Goal: Information Seeking & Learning: Find specific fact

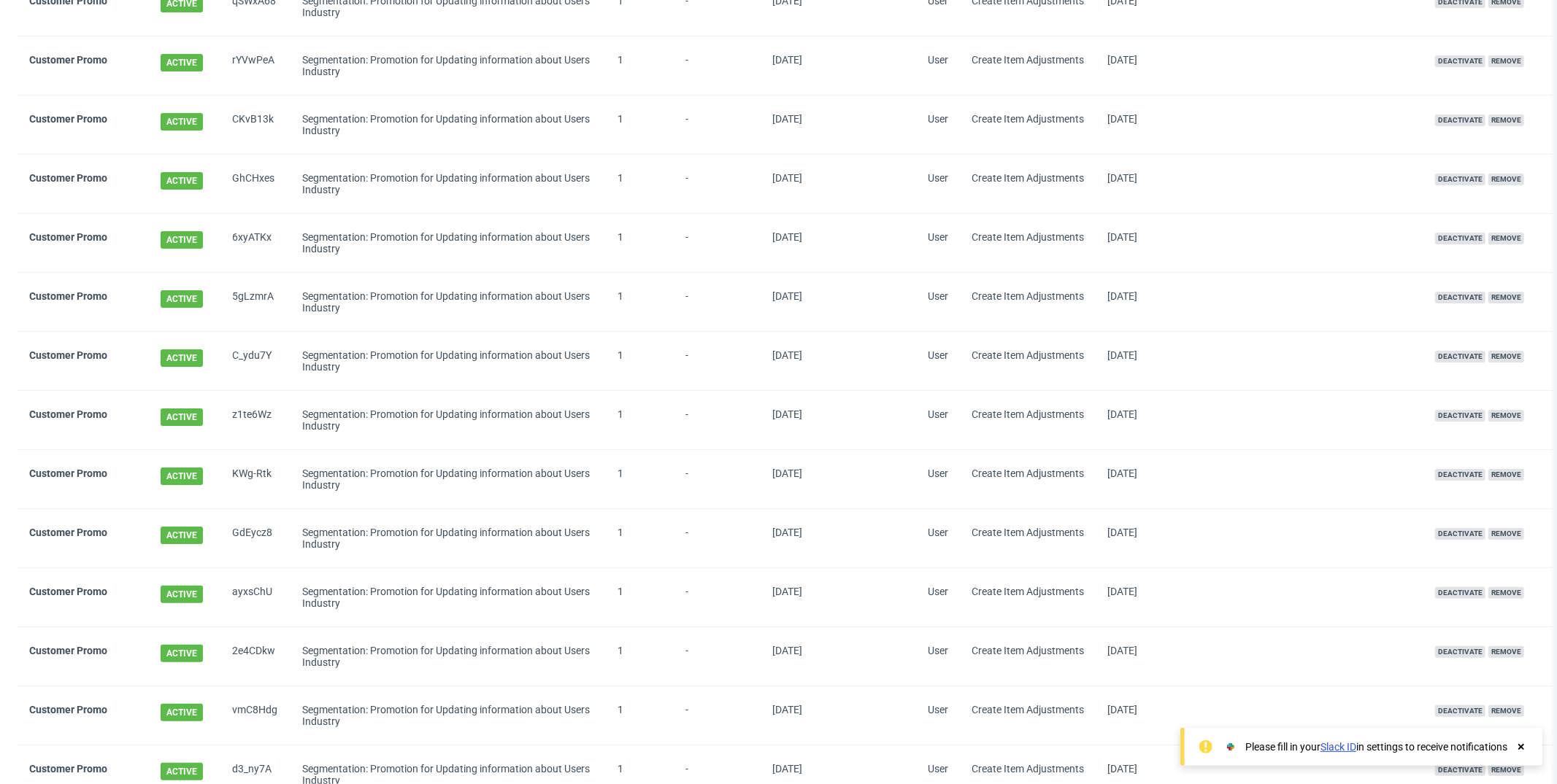
scroll to position [1172, 0]
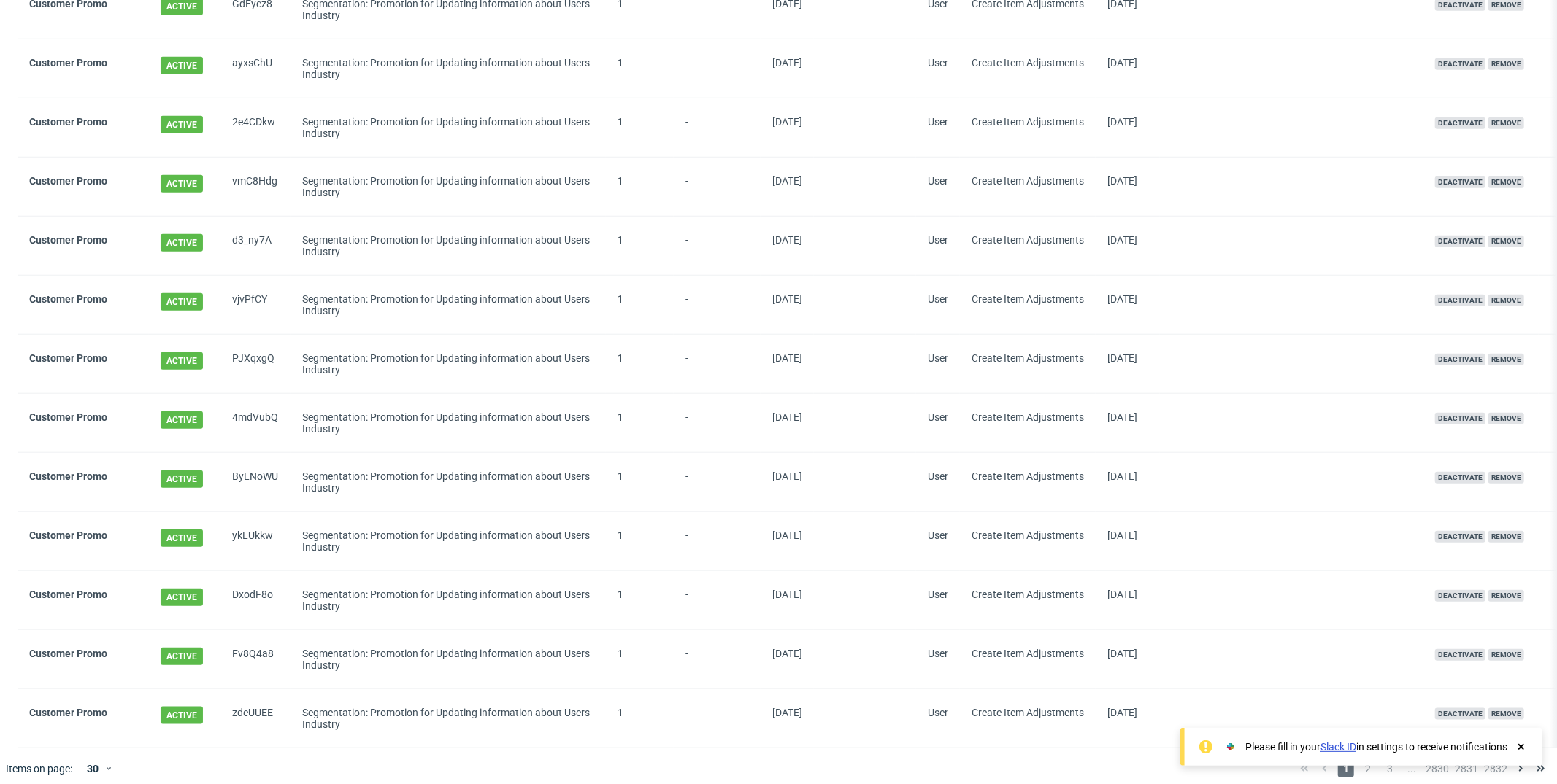
click at [1525, 750] on icon at bounding box center [1521, 747] width 13 height 11
click at [1360, 760] on span "2" at bounding box center [1368, 769] width 16 height 18
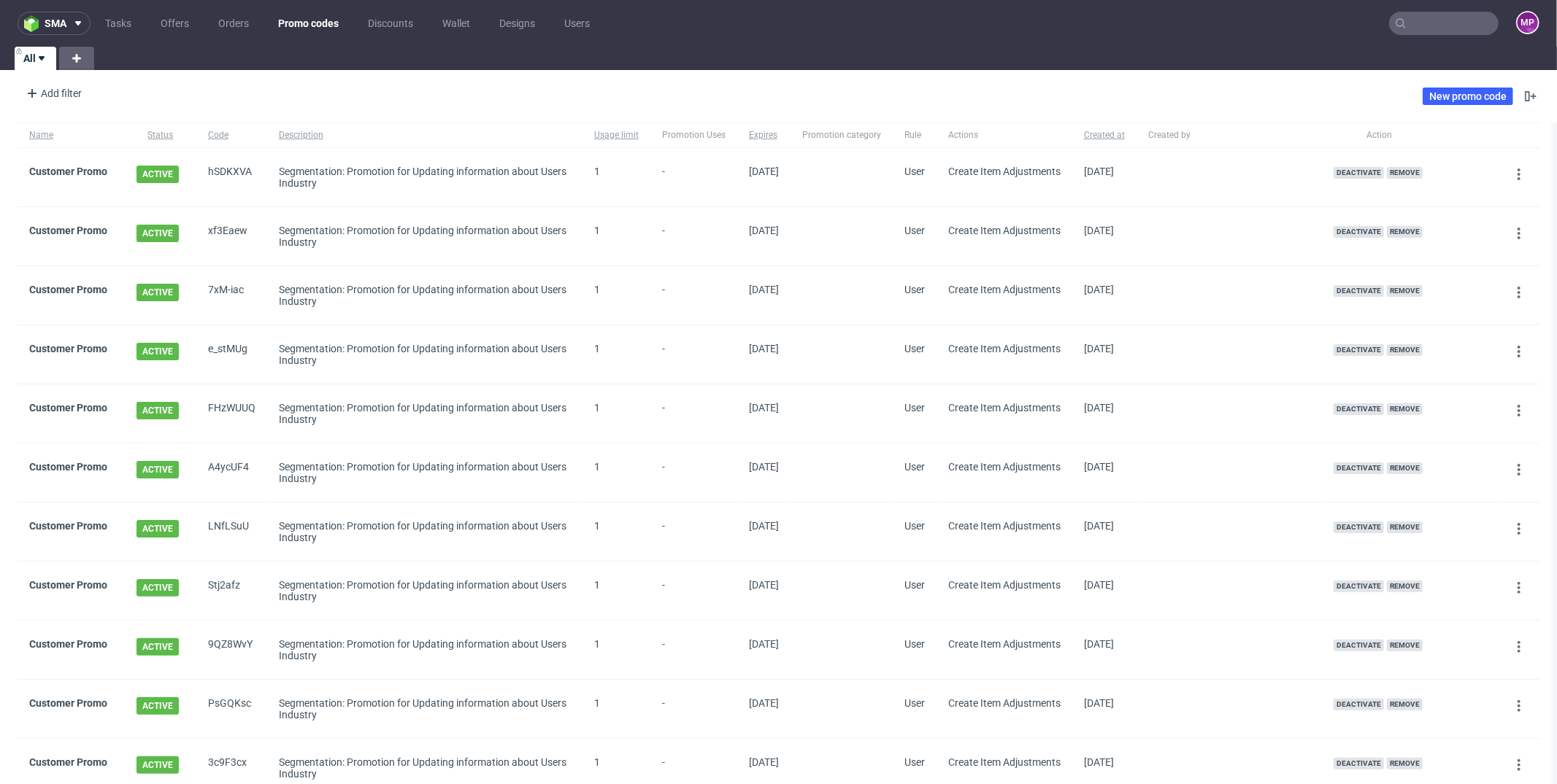
scroll to position [1166, 0]
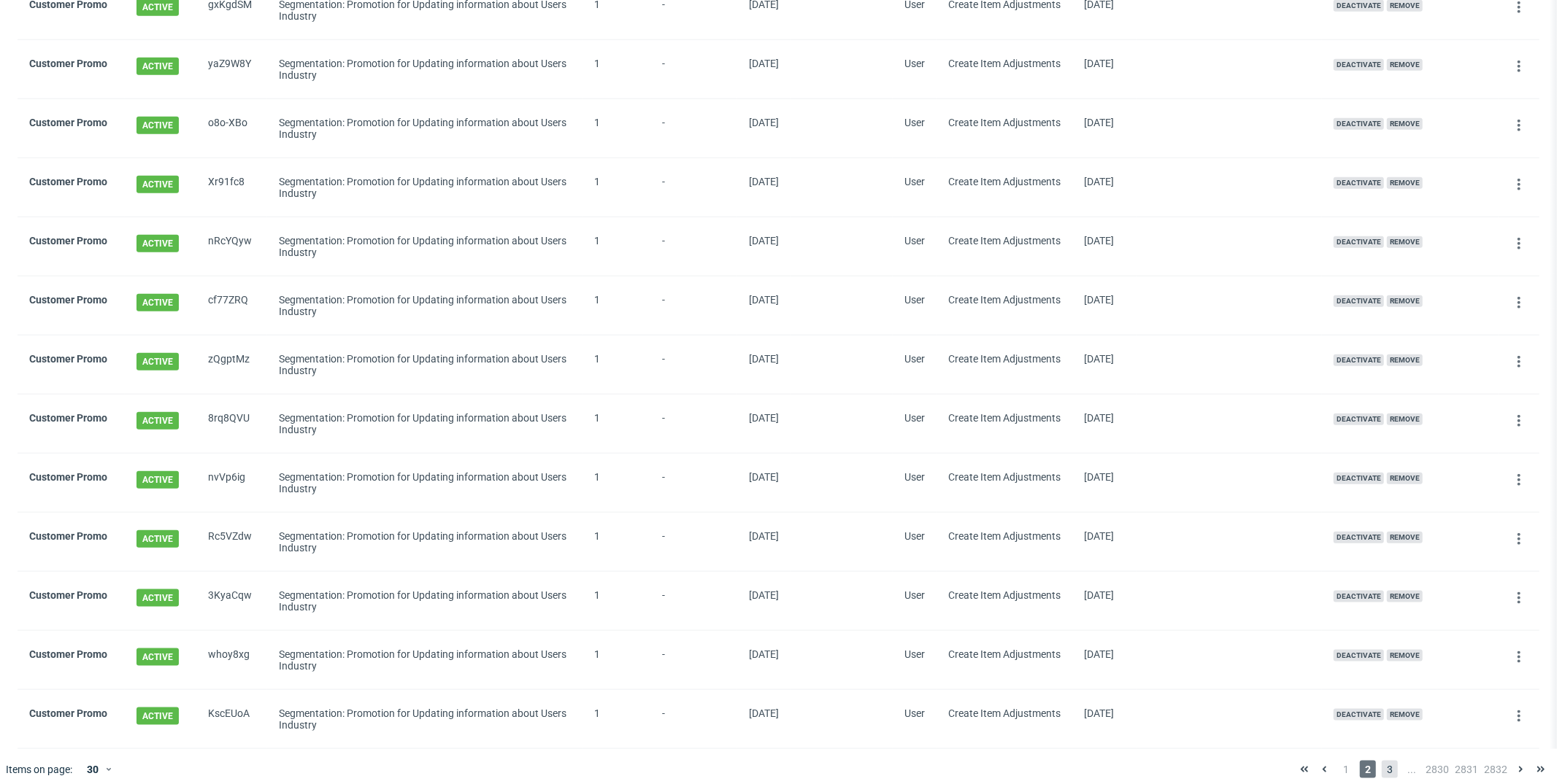
click at [1382, 761] on span "3" at bounding box center [1390, 770] width 16 height 18
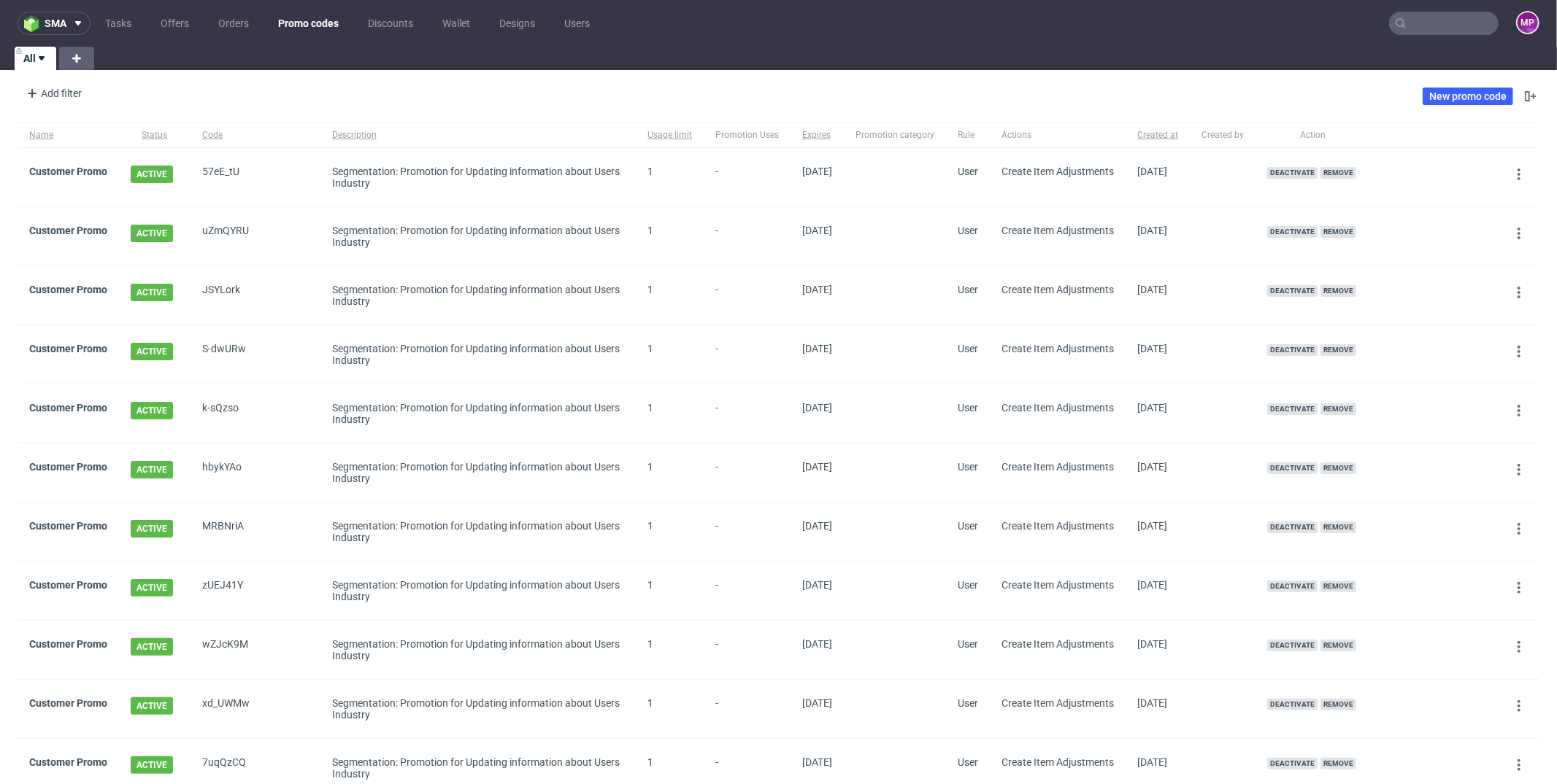
click at [1413, 15] on input "text" at bounding box center [1443, 23] width 109 height 24
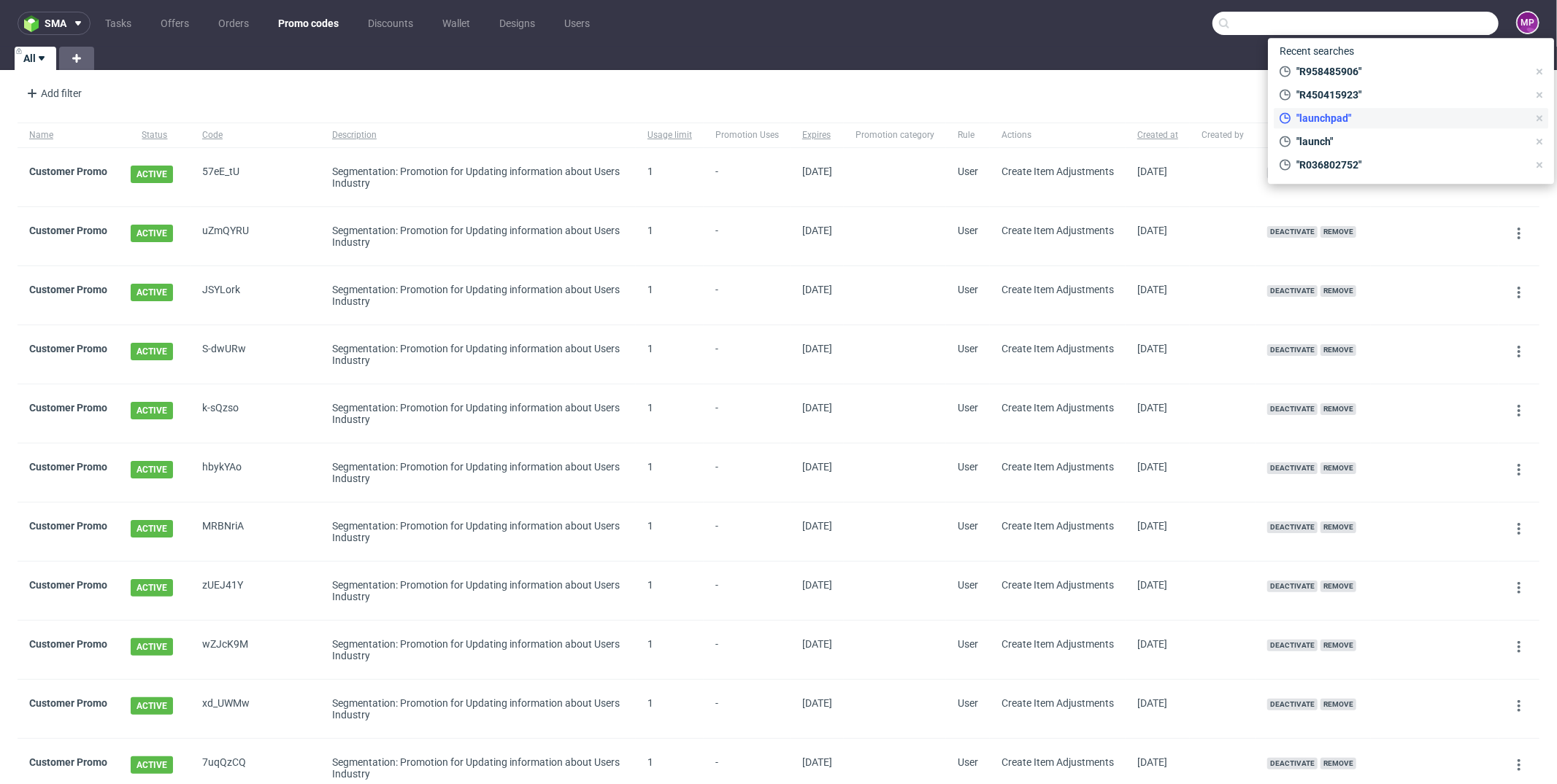
click at [1334, 112] on span ""launchpad"" at bounding box center [1408, 118] width 237 height 15
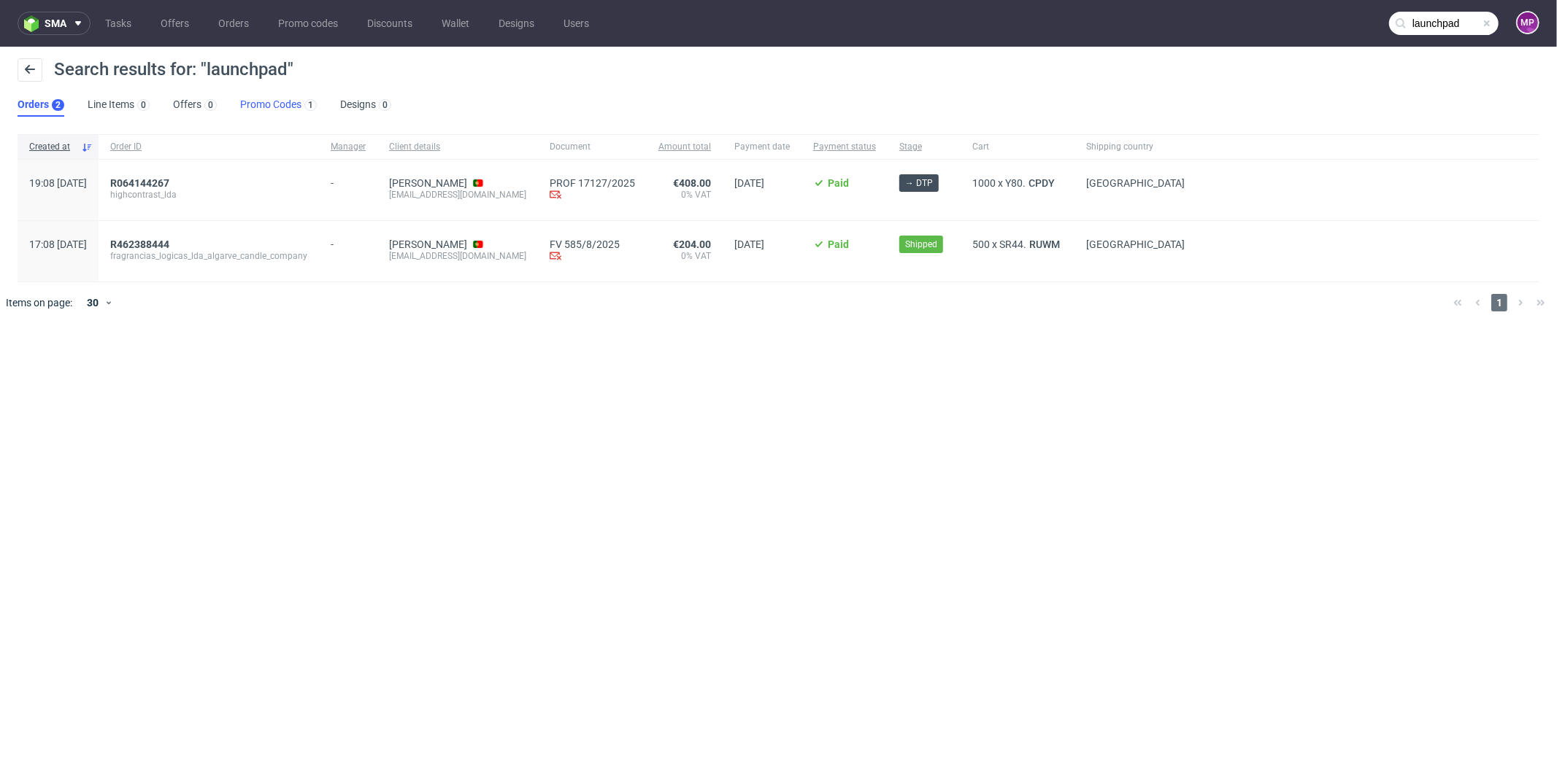
click at [251, 107] on link "Promo Codes 1" at bounding box center [278, 105] width 77 height 24
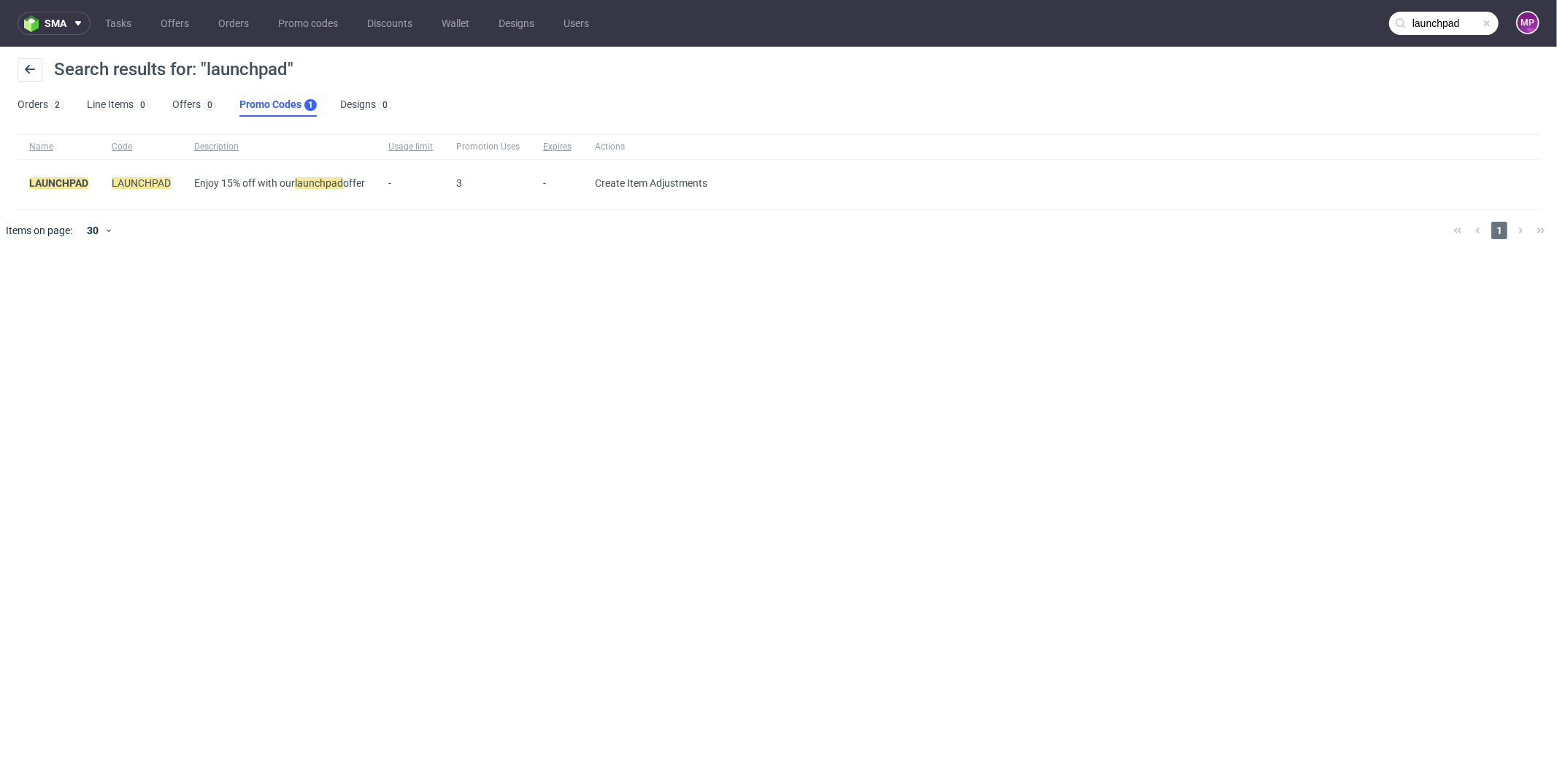
click at [367, 314] on div "sma Tasks Offers Orders Promo codes Discounts Wallet Designs Users launchpad MP…" at bounding box center [778, 392] width 1557 height 784
click at [482, 257] on div "sma Tasks Offers Orders Promo codes Discounts Wallet Designs Users launchpad MP…" at bounding box center [778, 392] width 1557 height 784
click at [1427, 27] on input "launchpad" at bounding box center [1443, 23] width 109 height 24
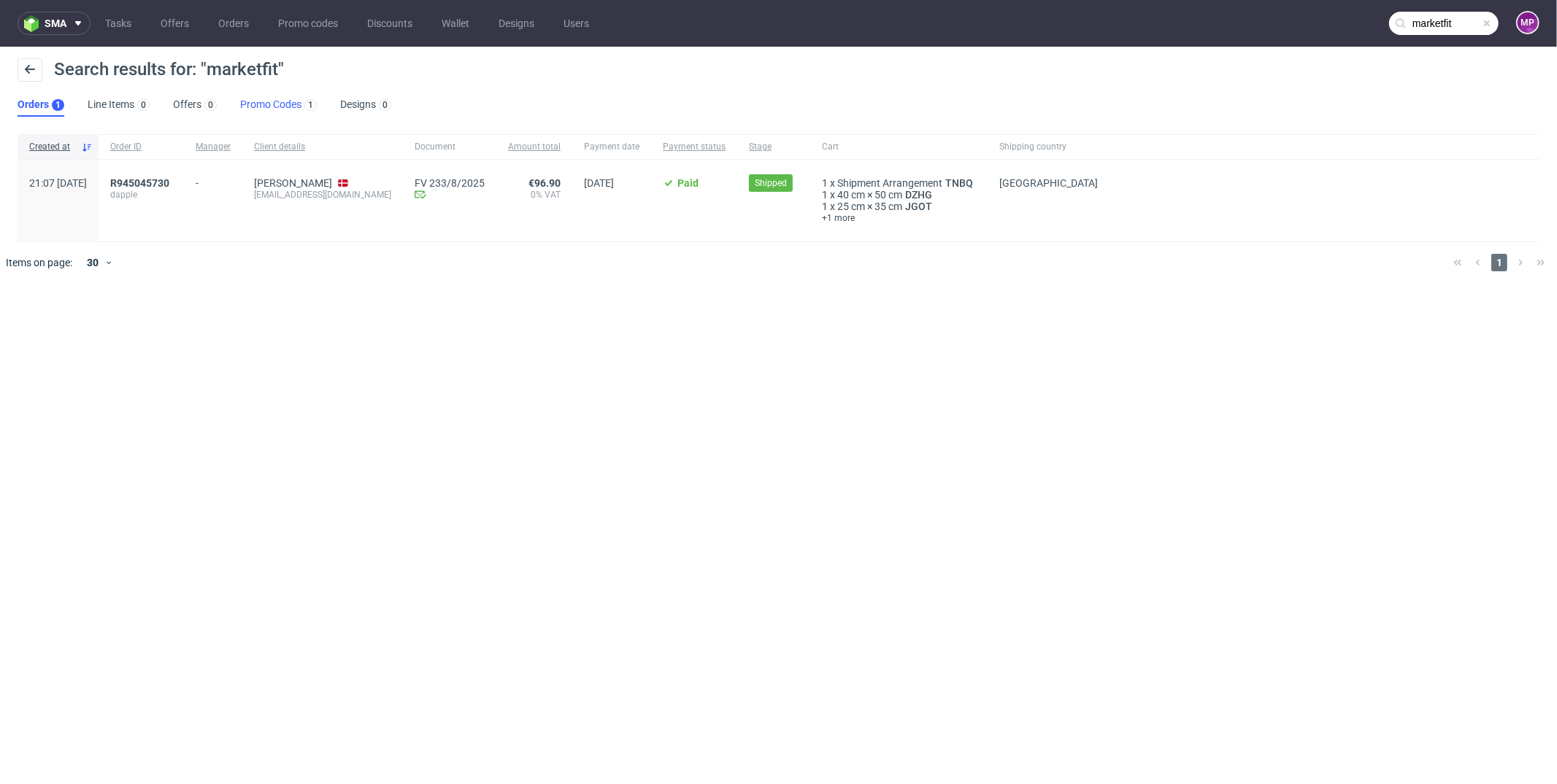
click at [248, 98] on link "Promo Codes 1" at bounding box center [278, 105] width 77 height 24
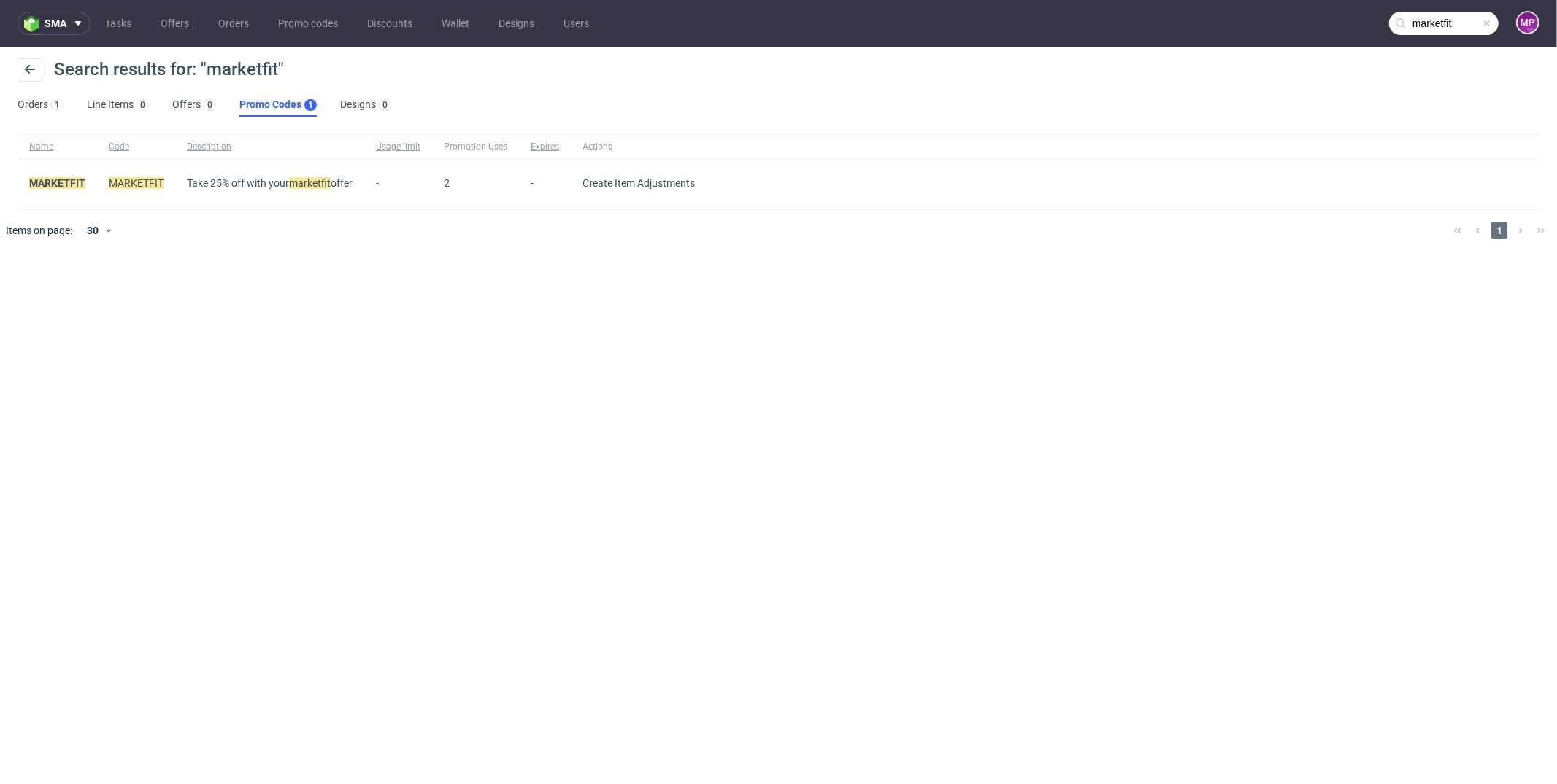
click at [1421, 25] on input "marketfit" at bounding box center [1443, 23] width 109 height 24
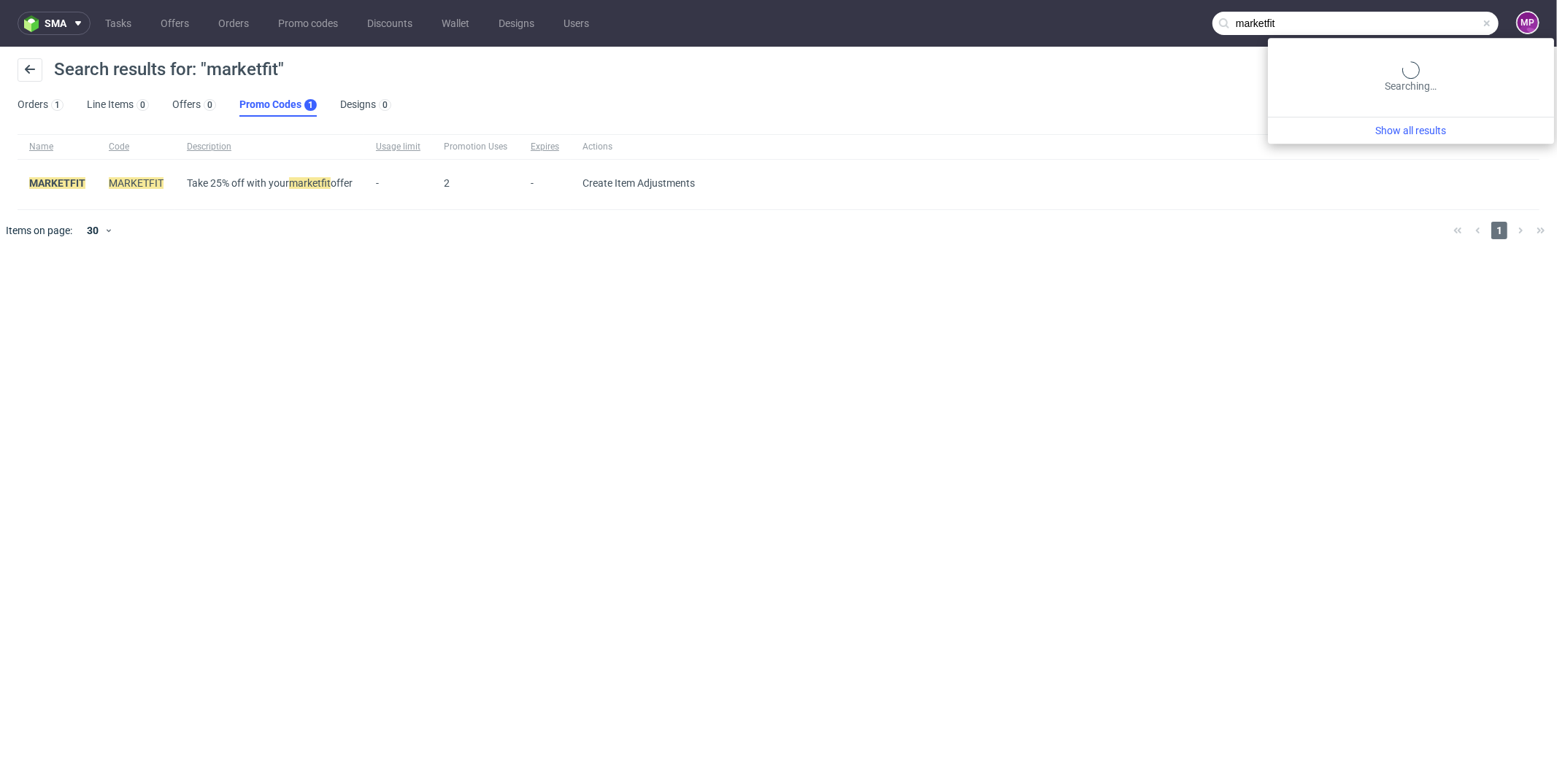
paste input "BIGLEAGUE"
type input "BIGLEAGUE"
click at [1392, 55] on span "BIGLEAGUE" at bounding box center [1420, 59] width 55 height 11
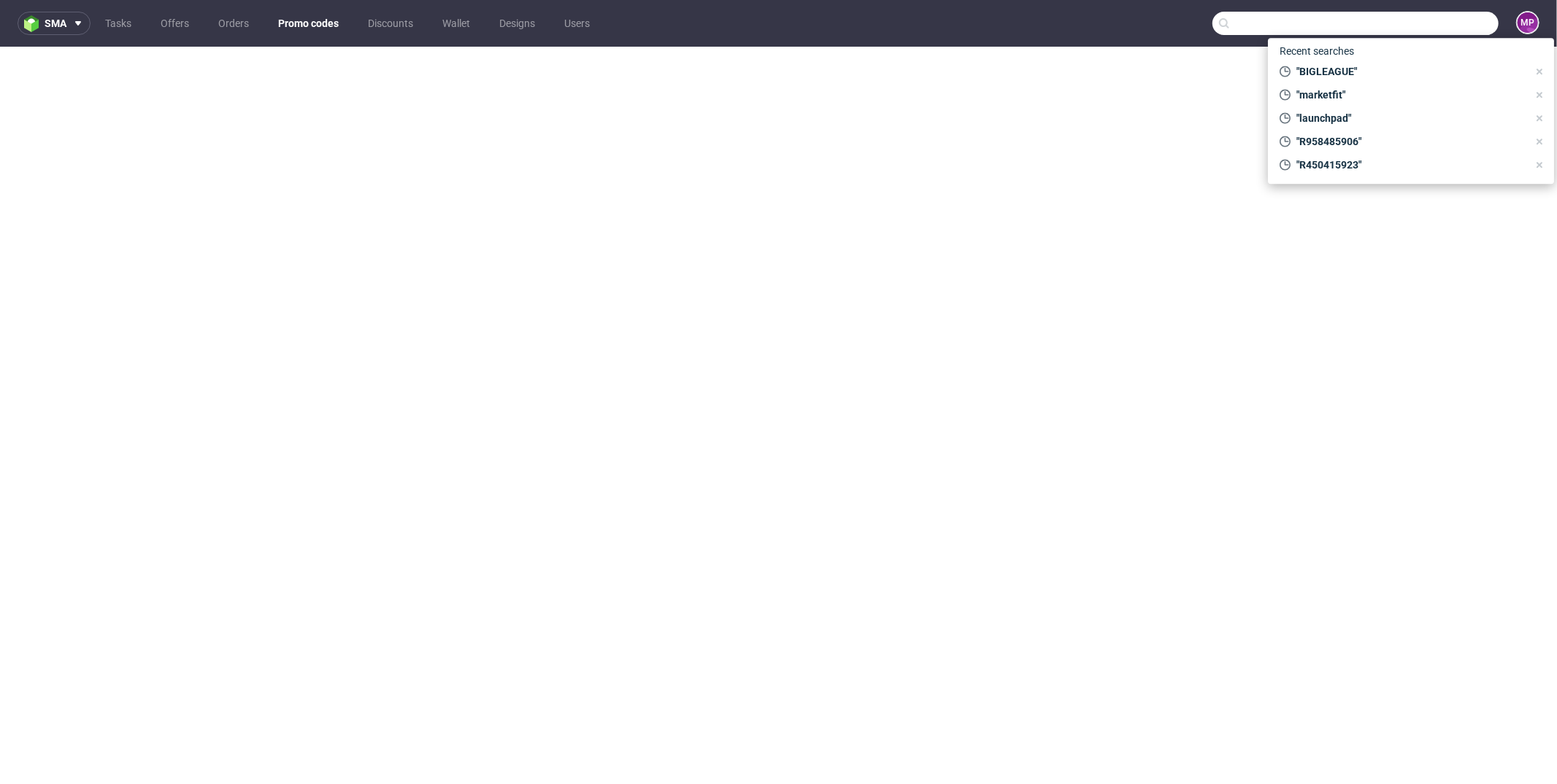
click at [1410, 24] on input "text" at bounding box center [1355, 23] width 286 height 24
paste input "BIGLEAGUE"
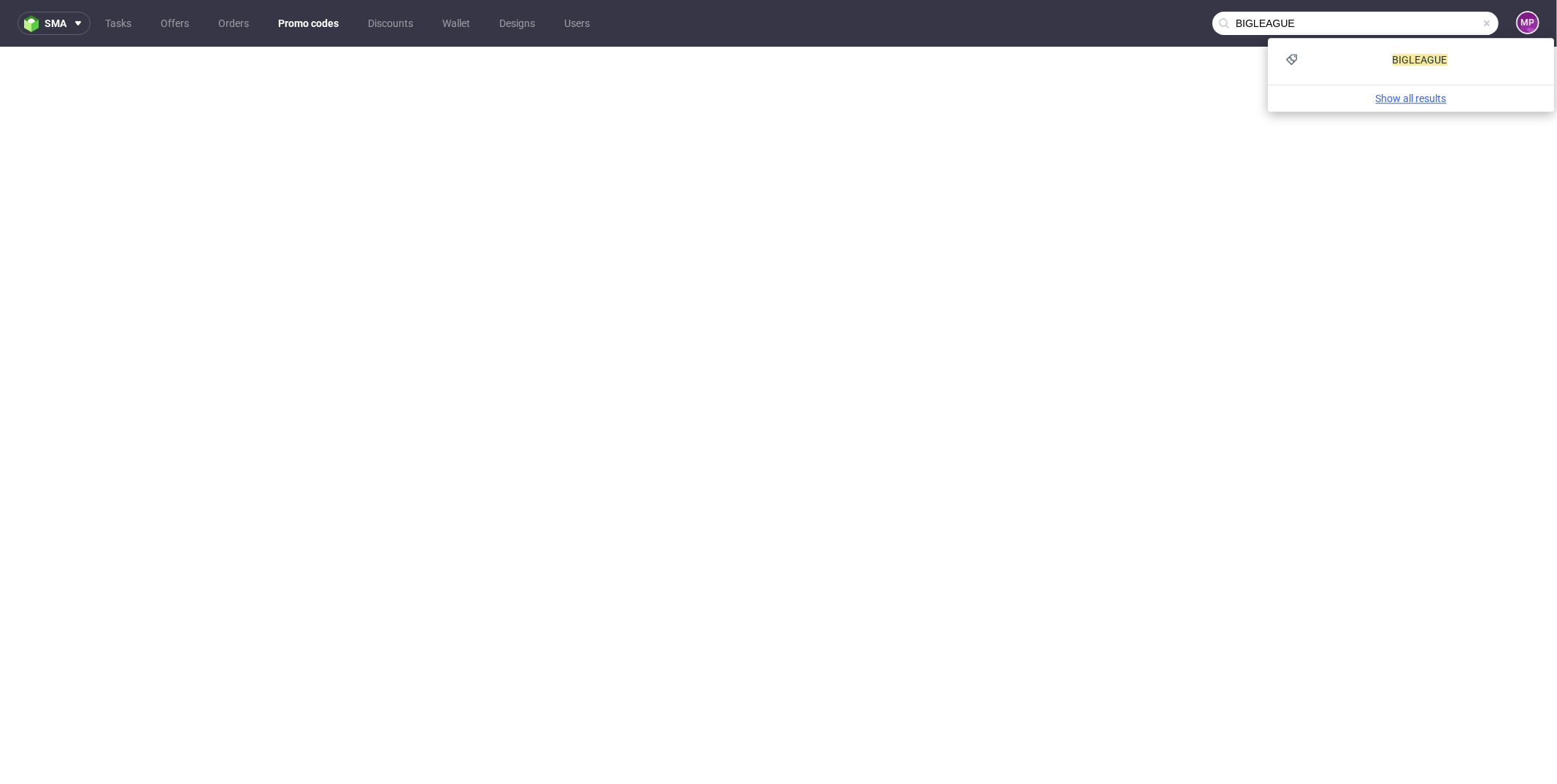
click at [1404, 96] on link "Show all results" at bounding box center [1410, 99] width 274 height 15
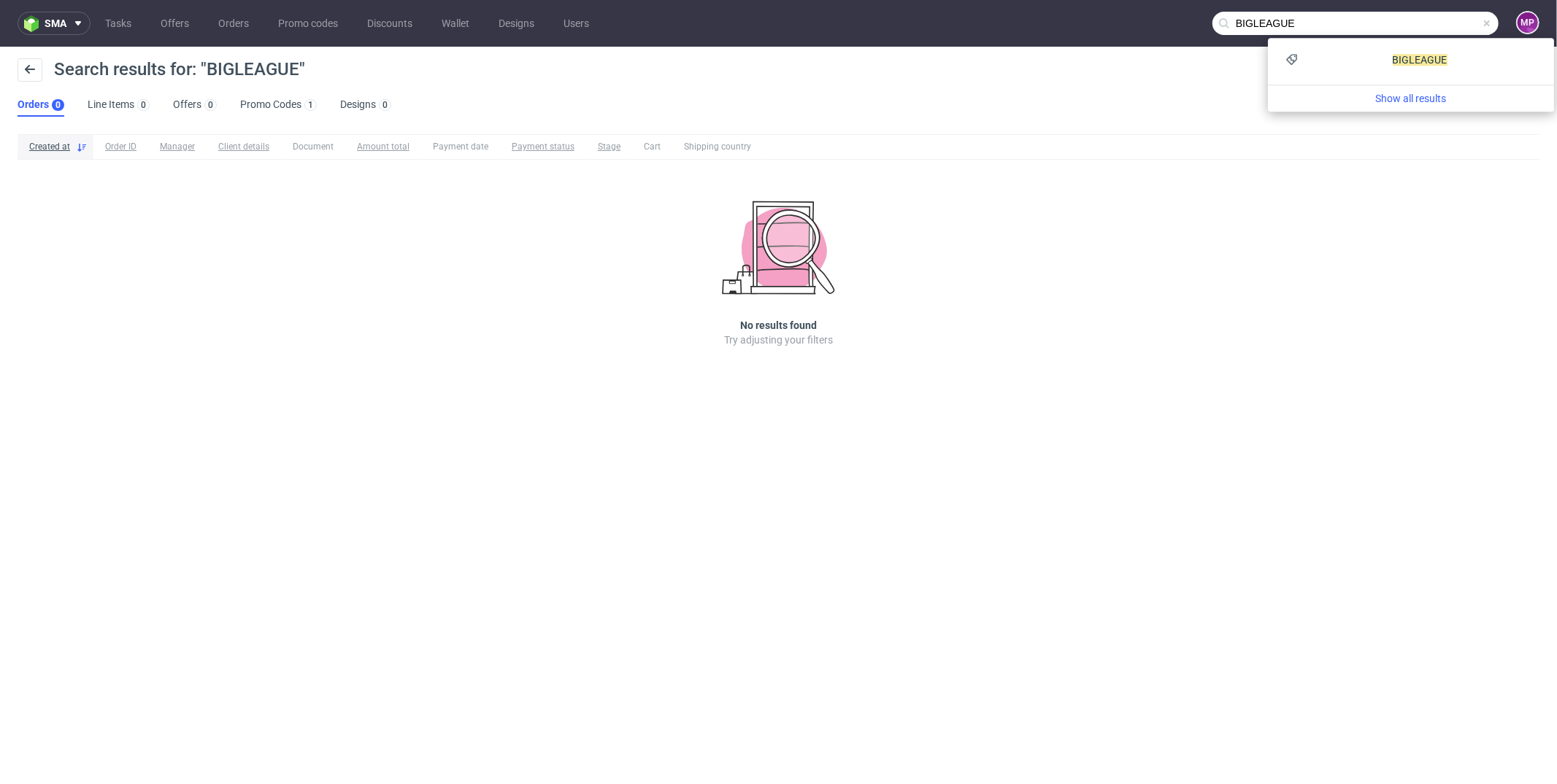
click at [236, 107] on ul "Orders 0 Line Items 0 Offers 0 Promo Codes 1 Designs 0" at bounding box center [210, 105] width 385 height 24
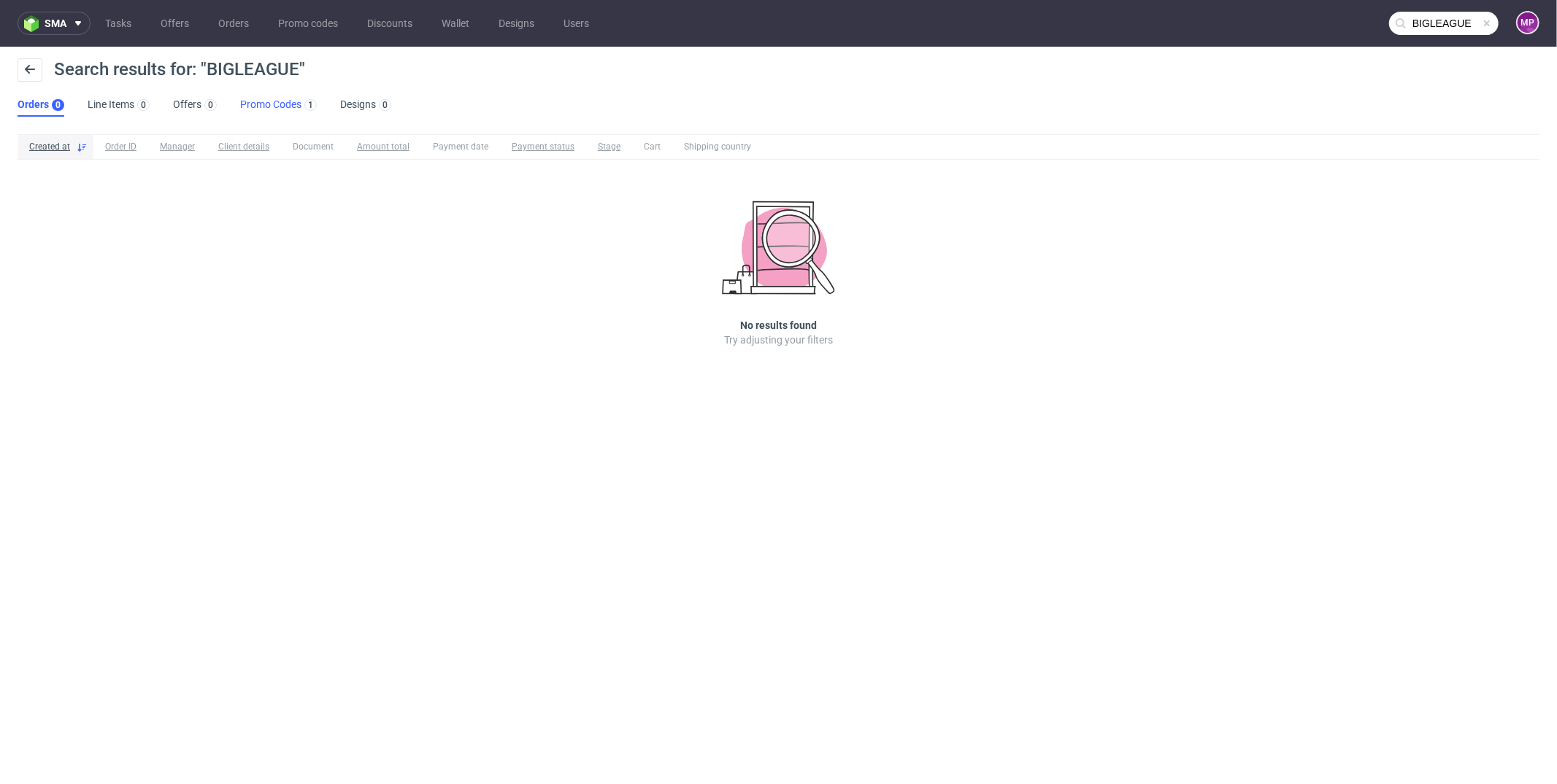
click at [268, 104] on link "Promo Codes 1" at bounding box center [278, 105] width 77 height 24
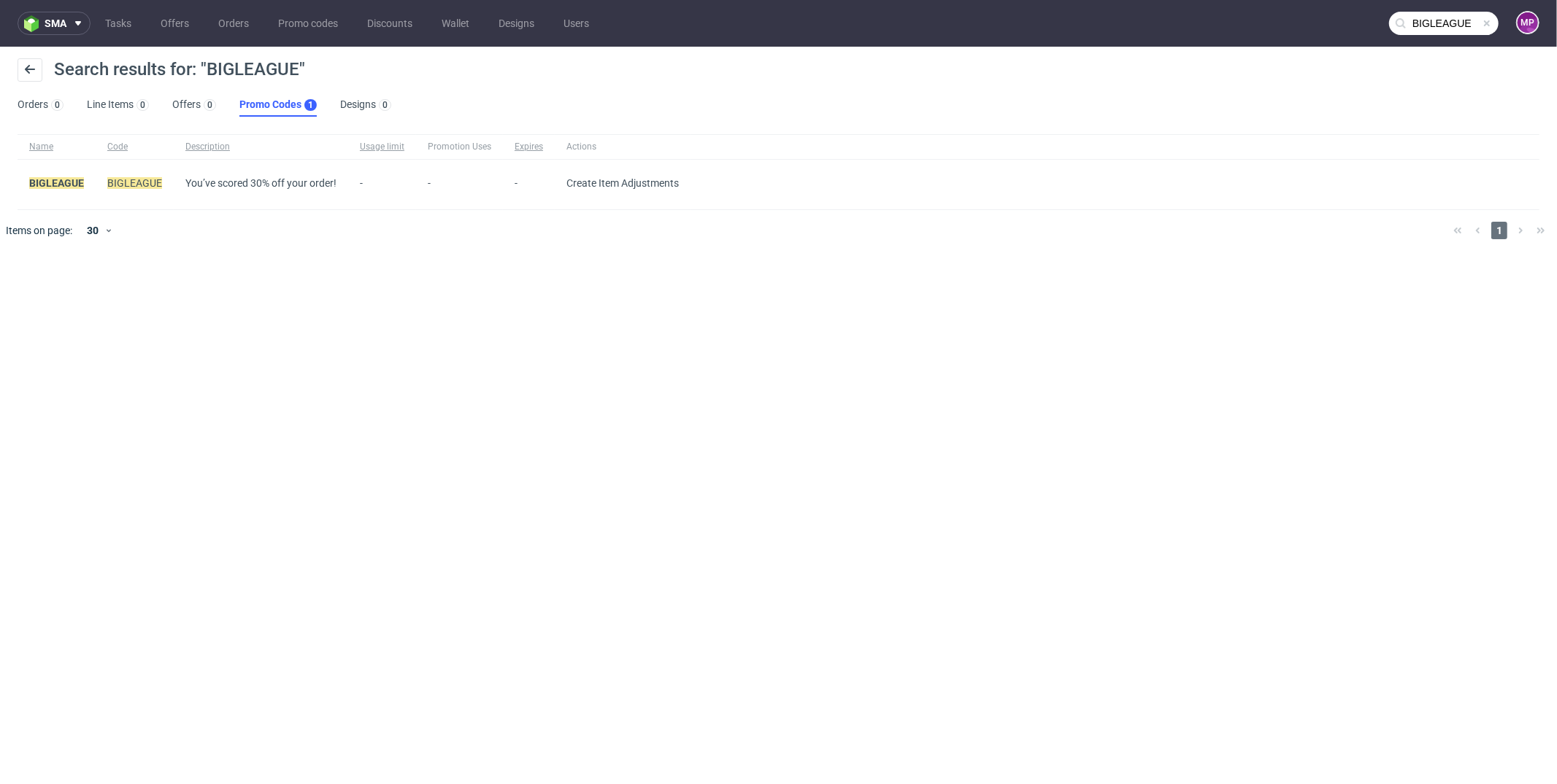
click at [1442, 27] on input "BIGLEAGUE" at bounding box center [1443, 23] width 109 height 24
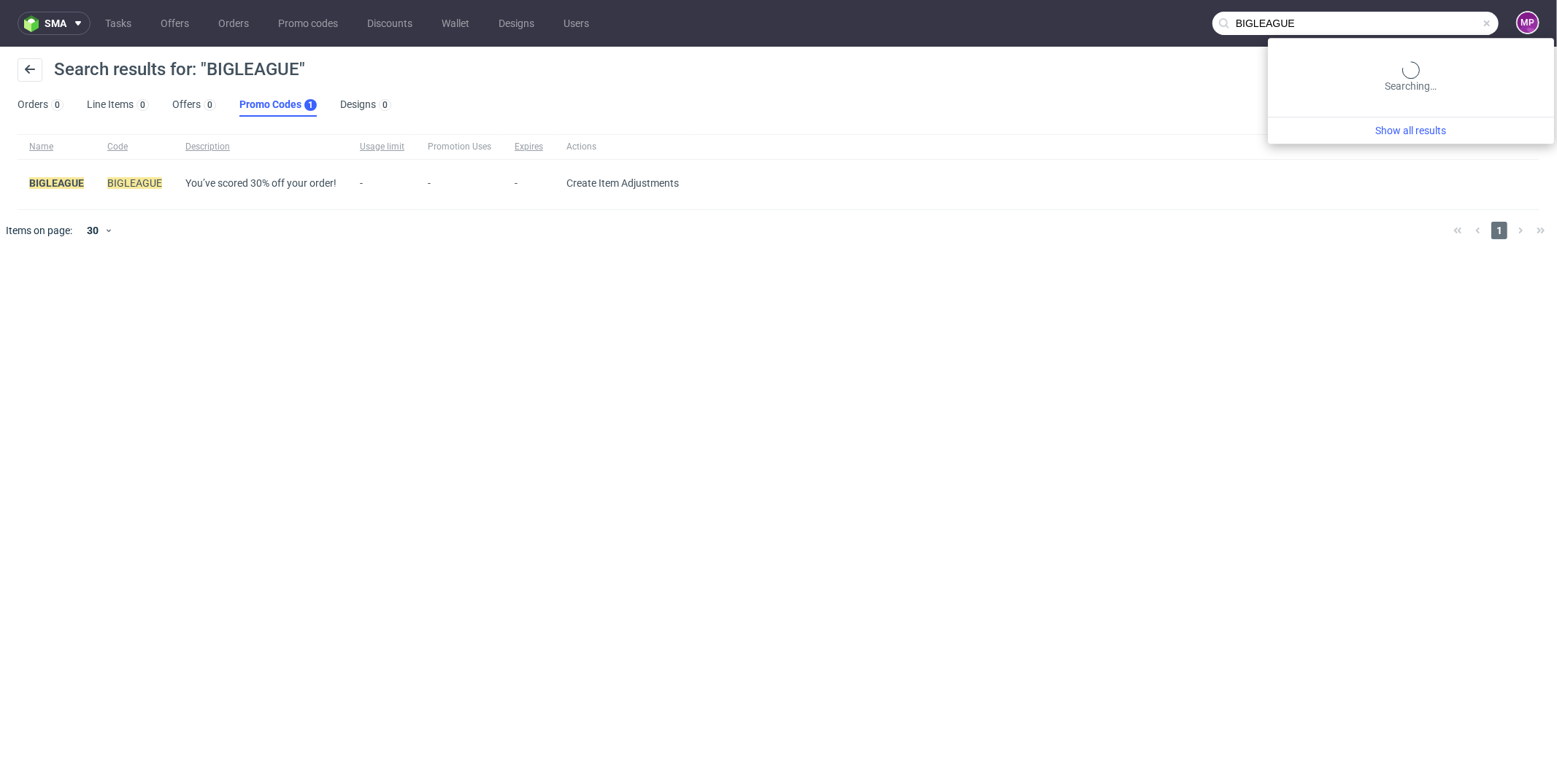
paste input "FASTTRACK"
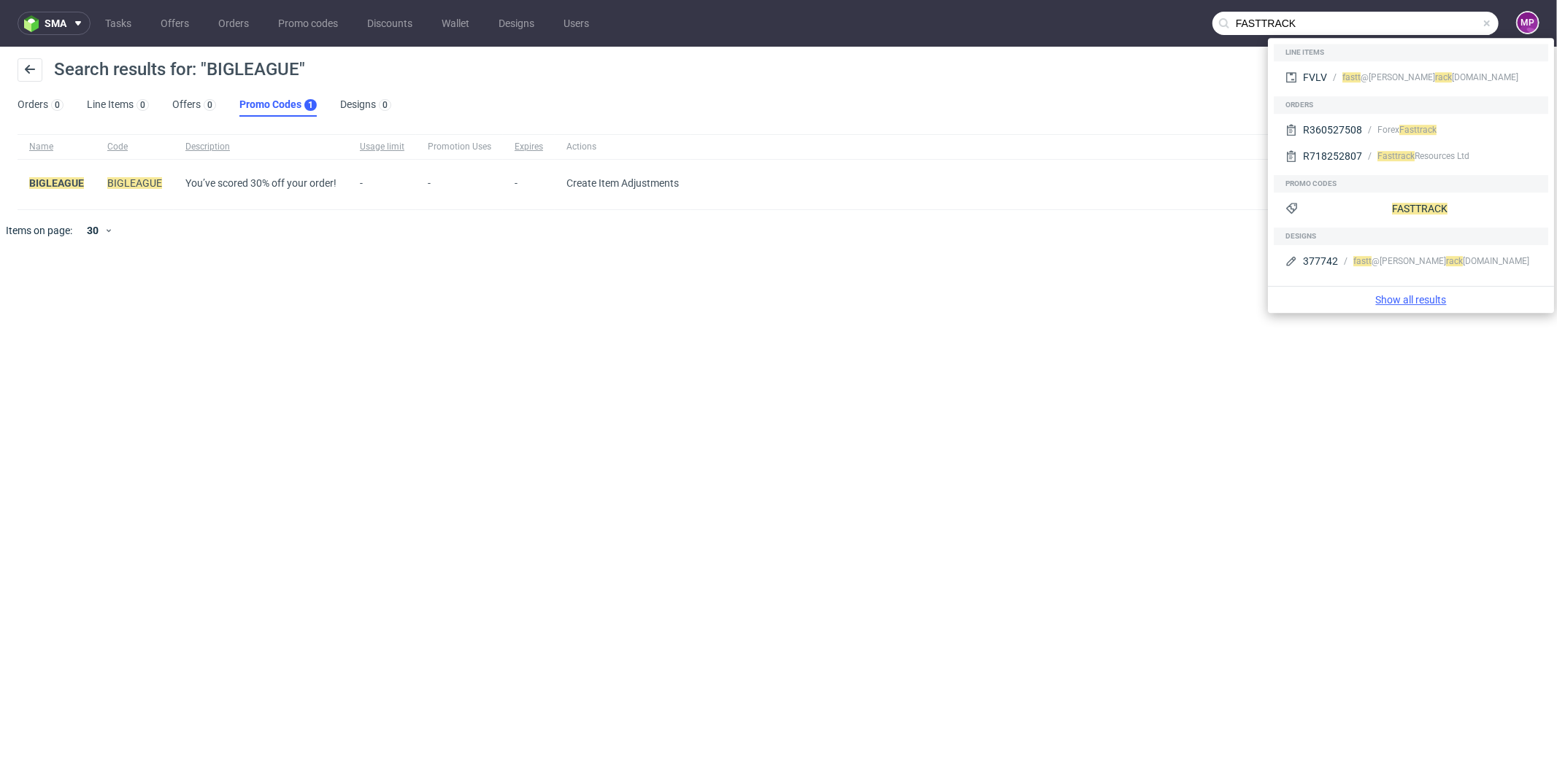
type input "FASTTRACK"
click at [1412, 299] on link "Show all results" at bounding box center [1410, 300] width 274 height 15
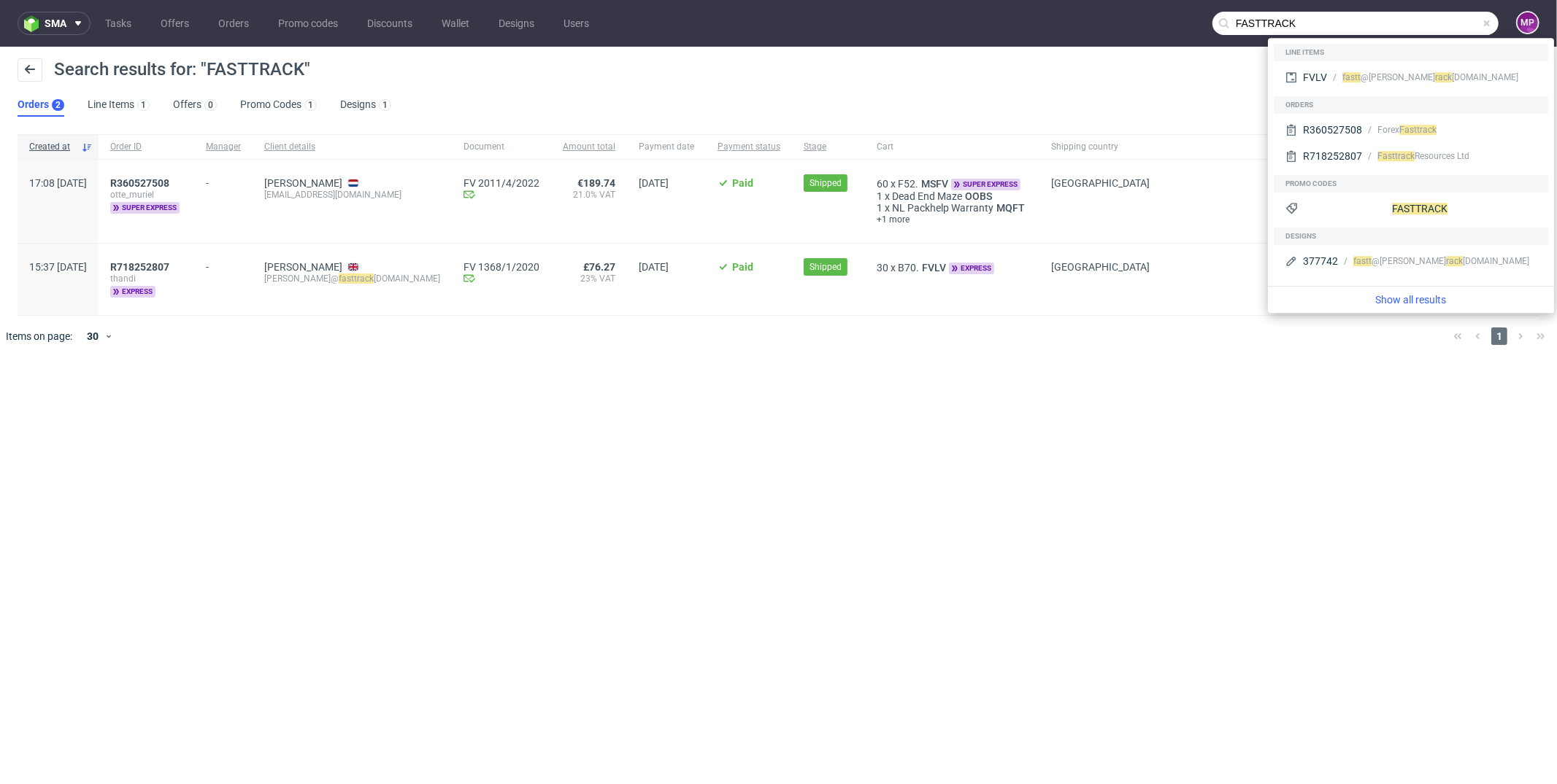
click at [681, 100] on div "Search results for: "FASTTRACK" Orders 2 Line Items 1 Offers 0 Promo Codes 1 De…" at bounding box center [778, 87] width 1557 height 82
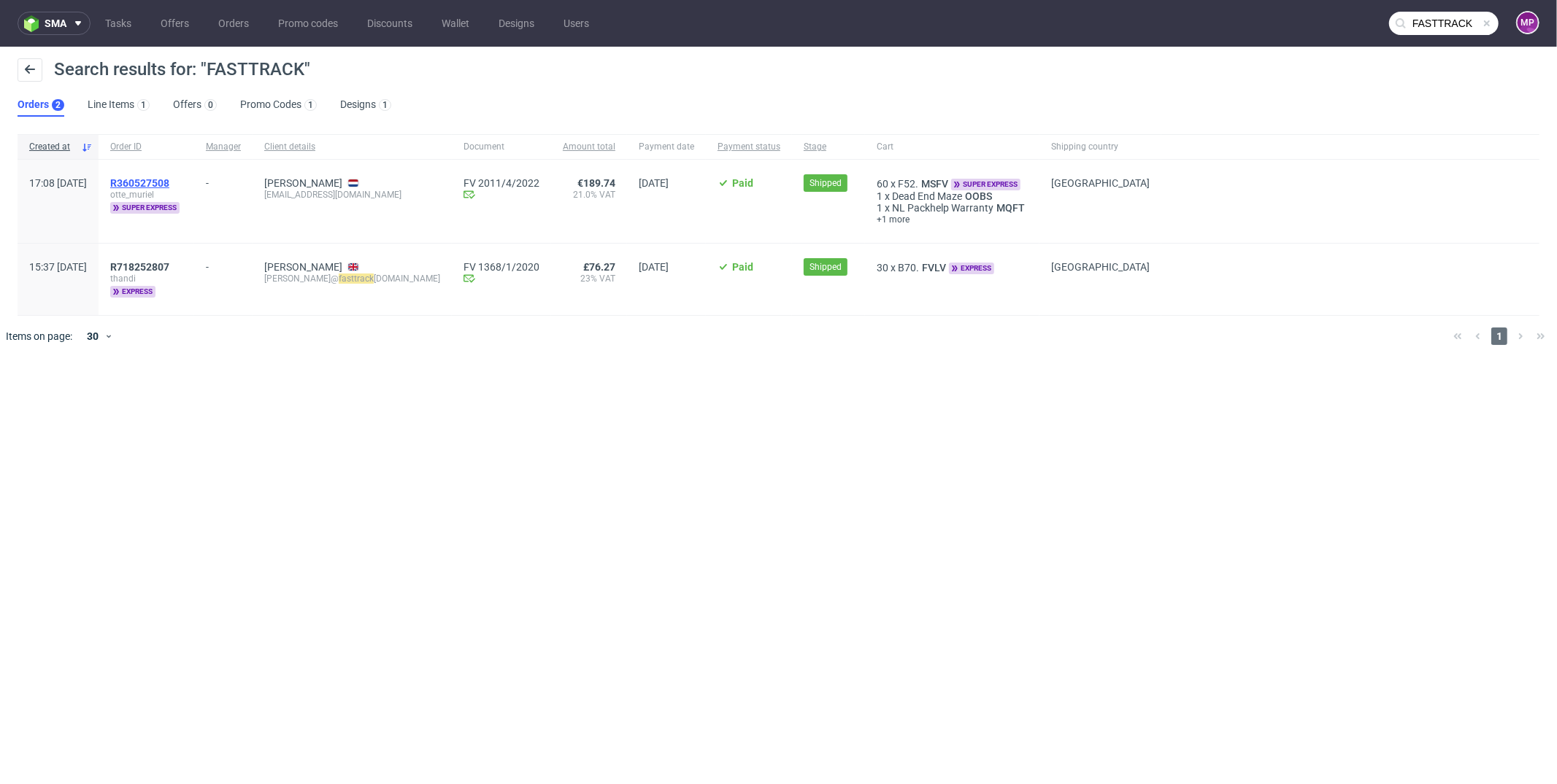
click at [169, 181] on span "R360527508" at bounding box center [139, 182] width 59 height 11
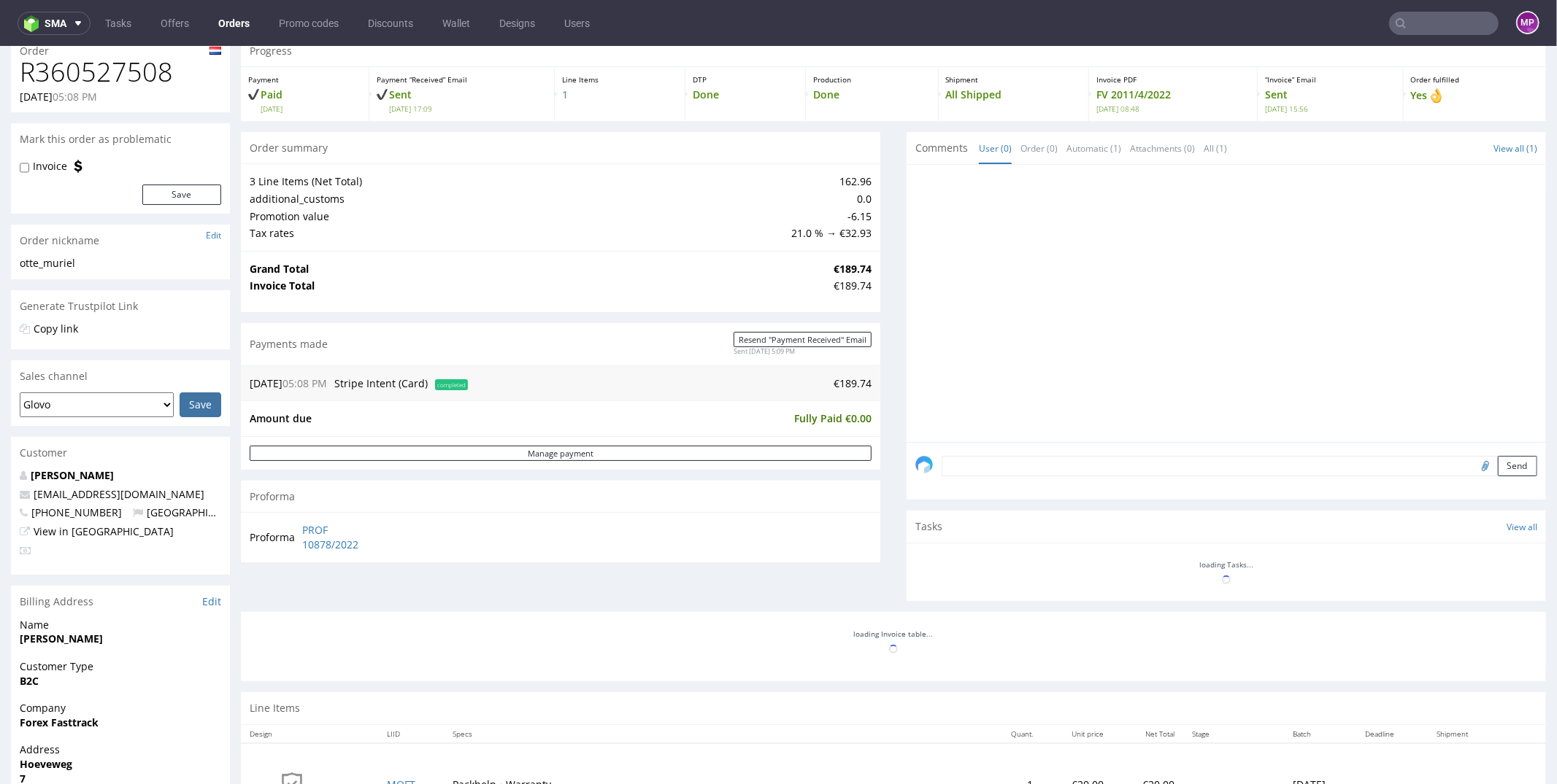
scroll to position [385, 0]
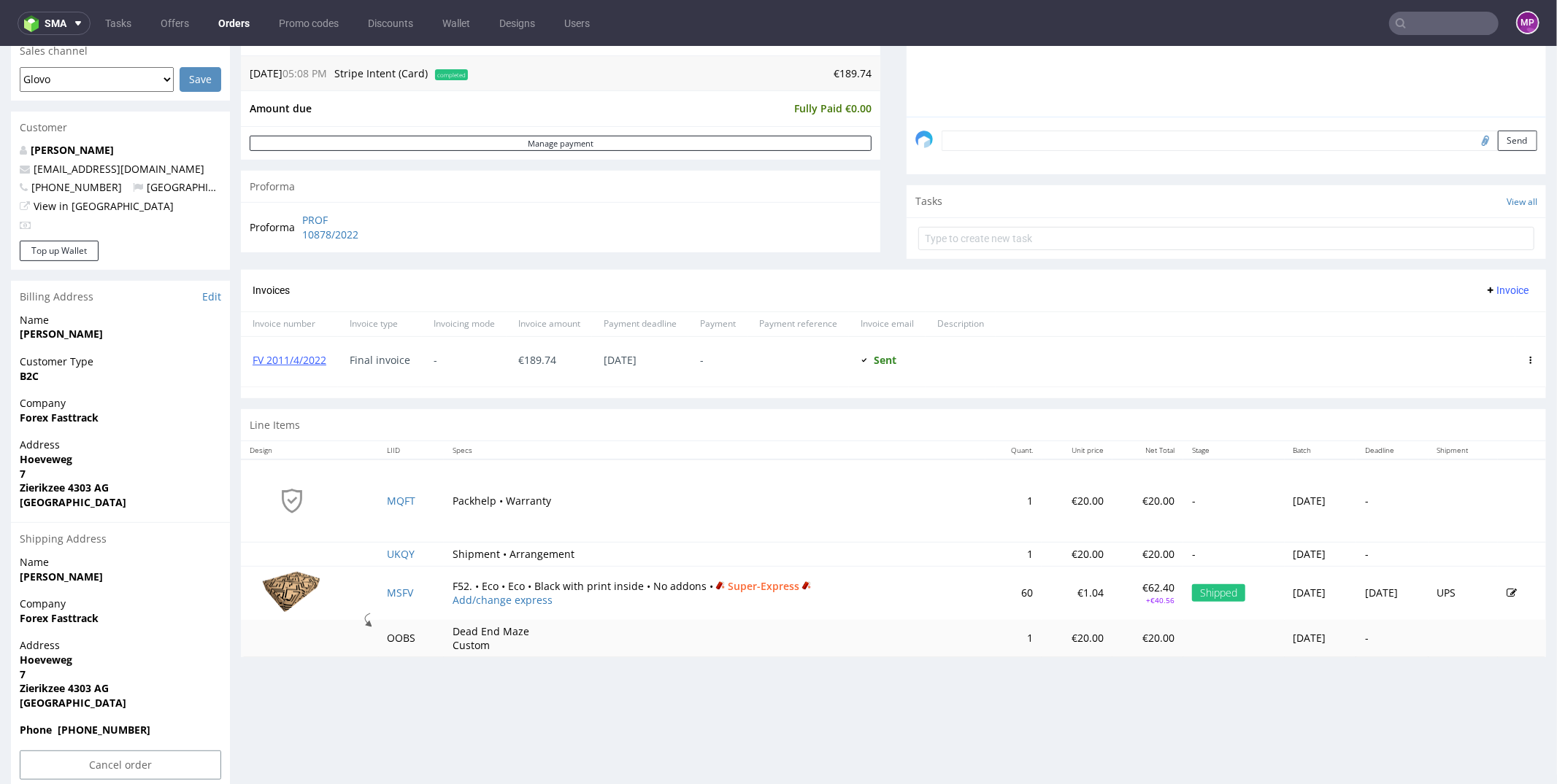
click at [85, 414] on strong "Forex Fasttrack" at bounding box center [58, 418] width 78 height 14
copy strong "Forex Fasttrack"
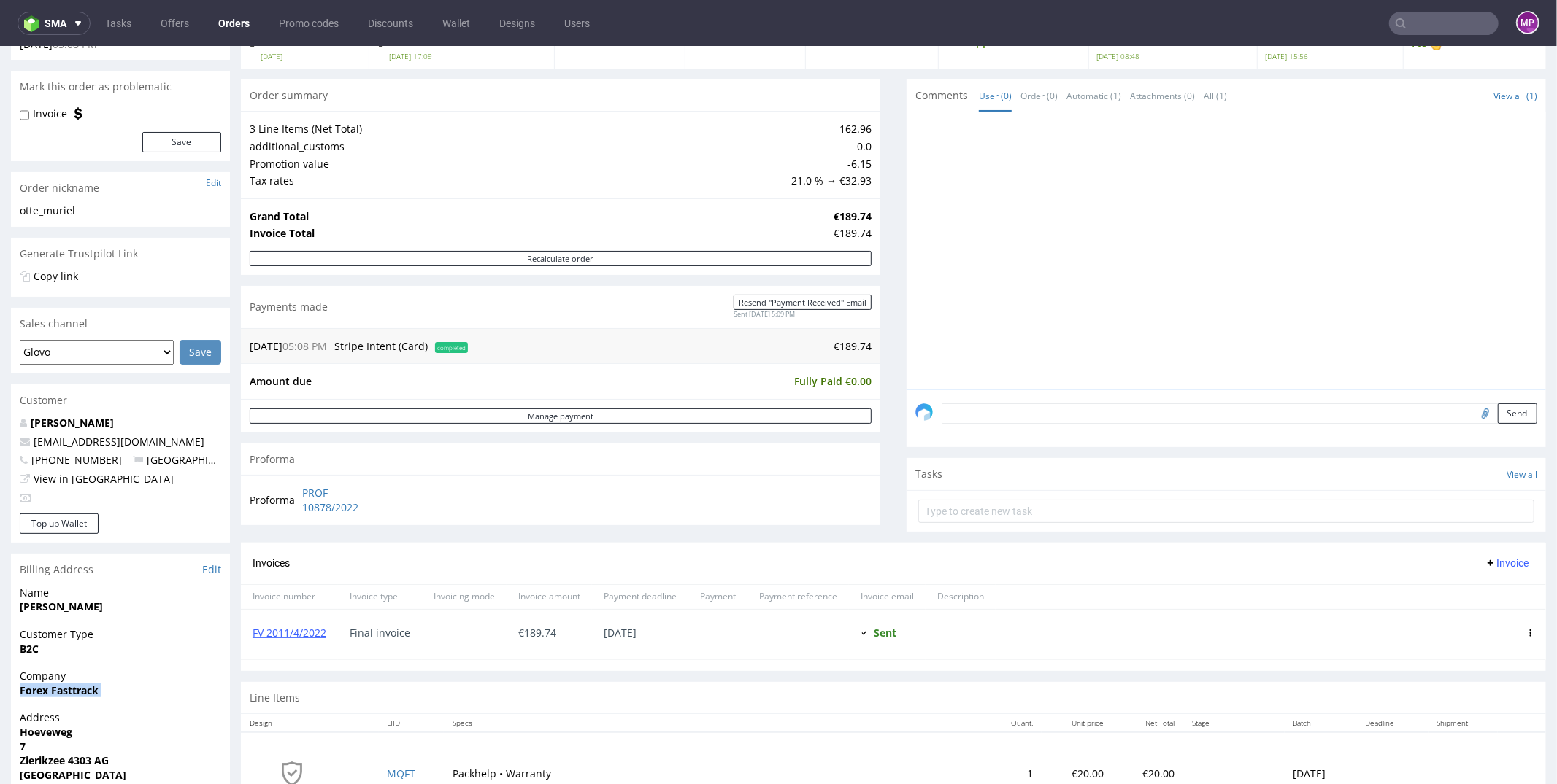
scroll to position [406, 0]
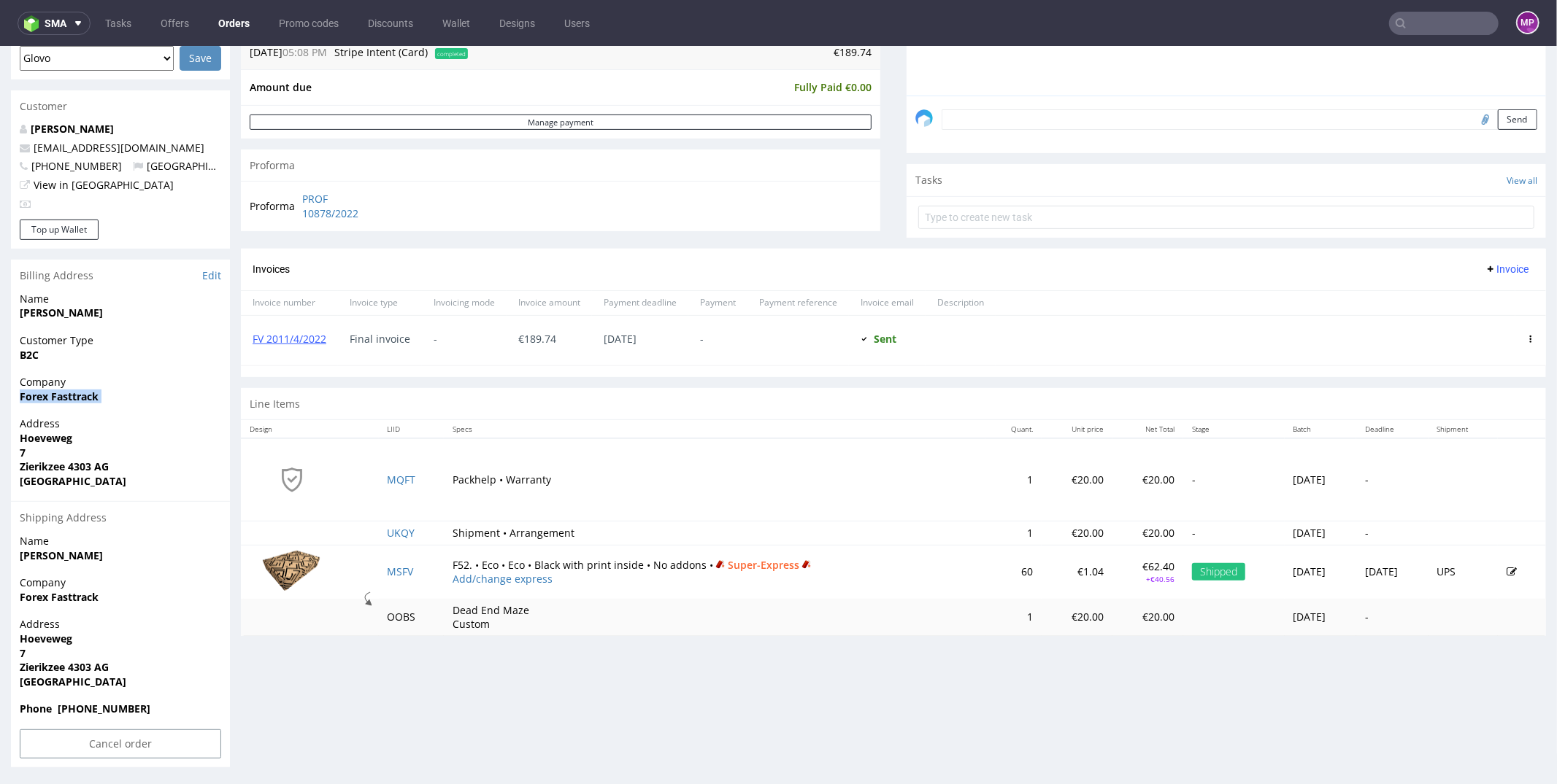
type input "FASTTRACK"
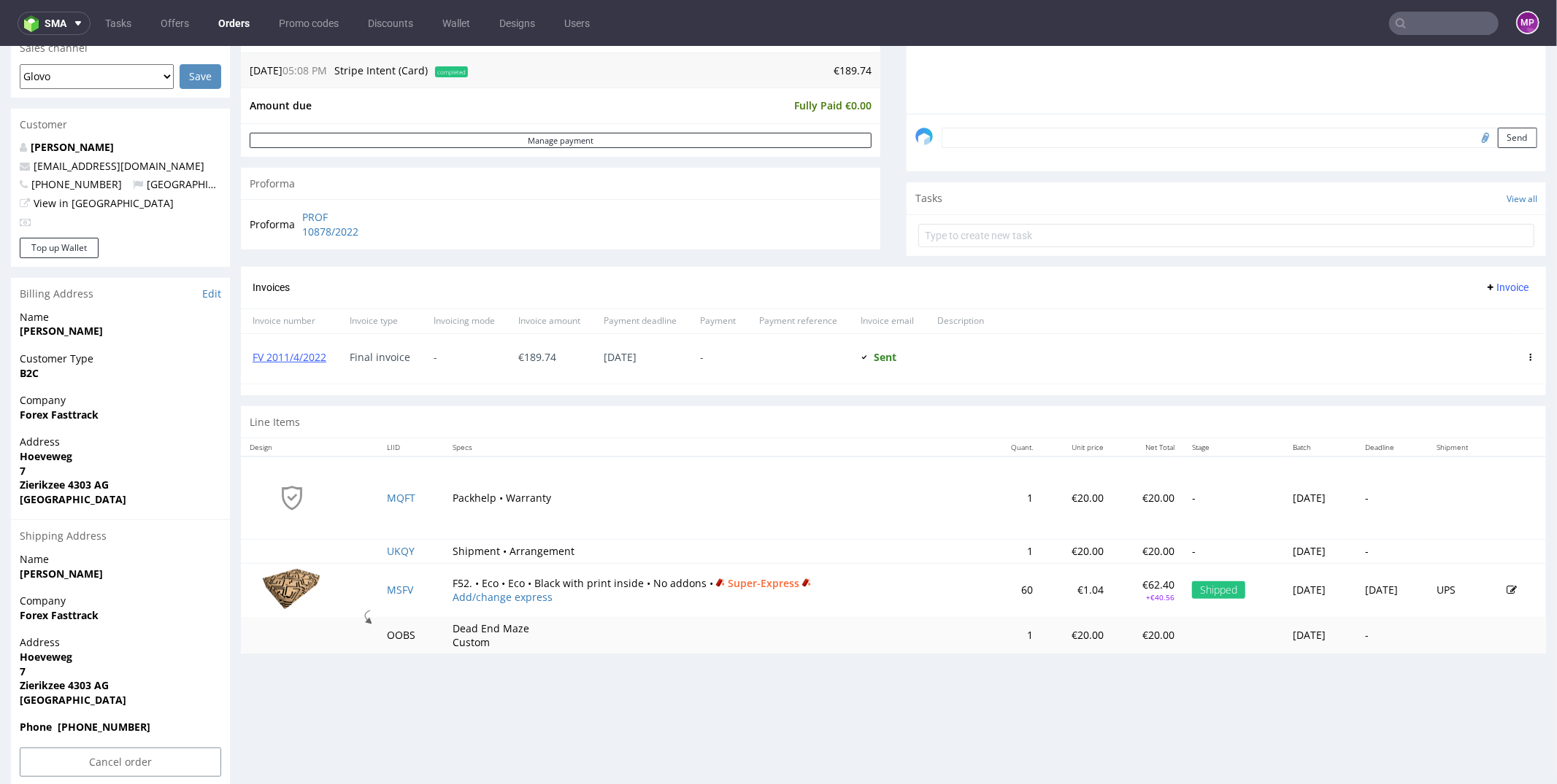
scroll to position [406, 0]
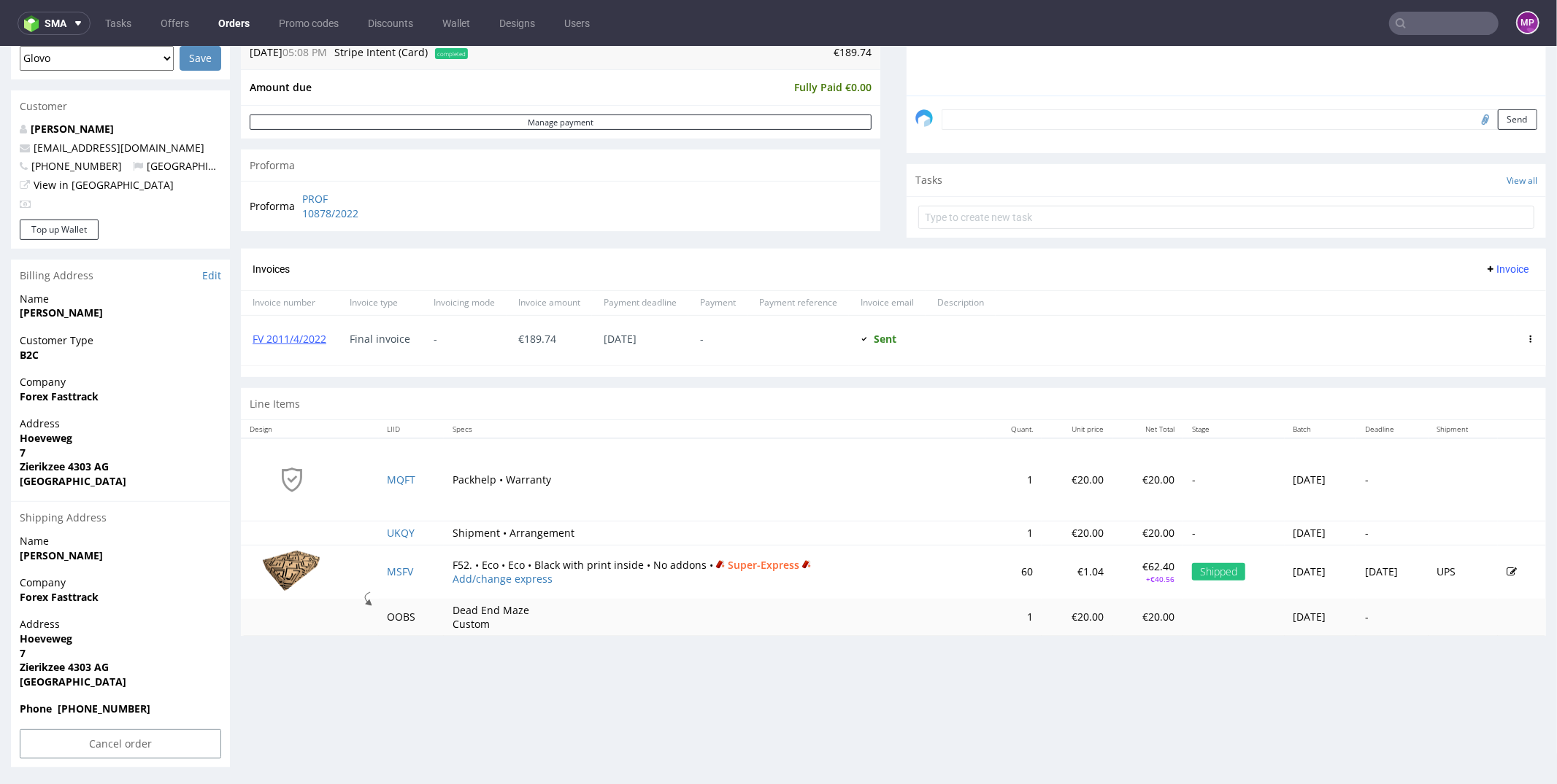
click at [48, 597] on strong "Forex Fasttrack" at bounding box center [58, 596] width 78 height 14
copy strong "Forex Fasttrack"
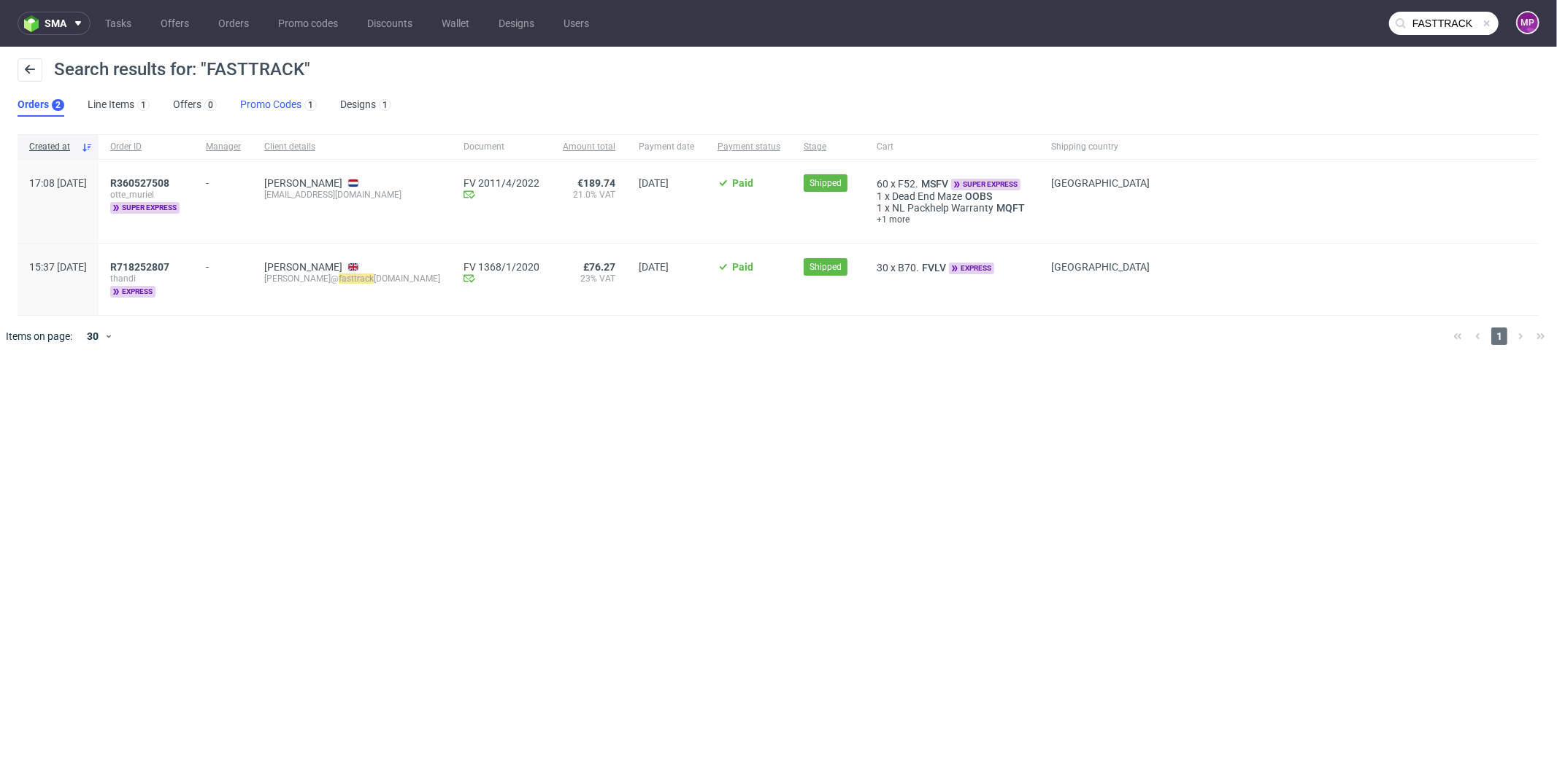
click at [271, 110] on link "Promo Codes 1" at bounding box center [278, 105] width 77 height 24
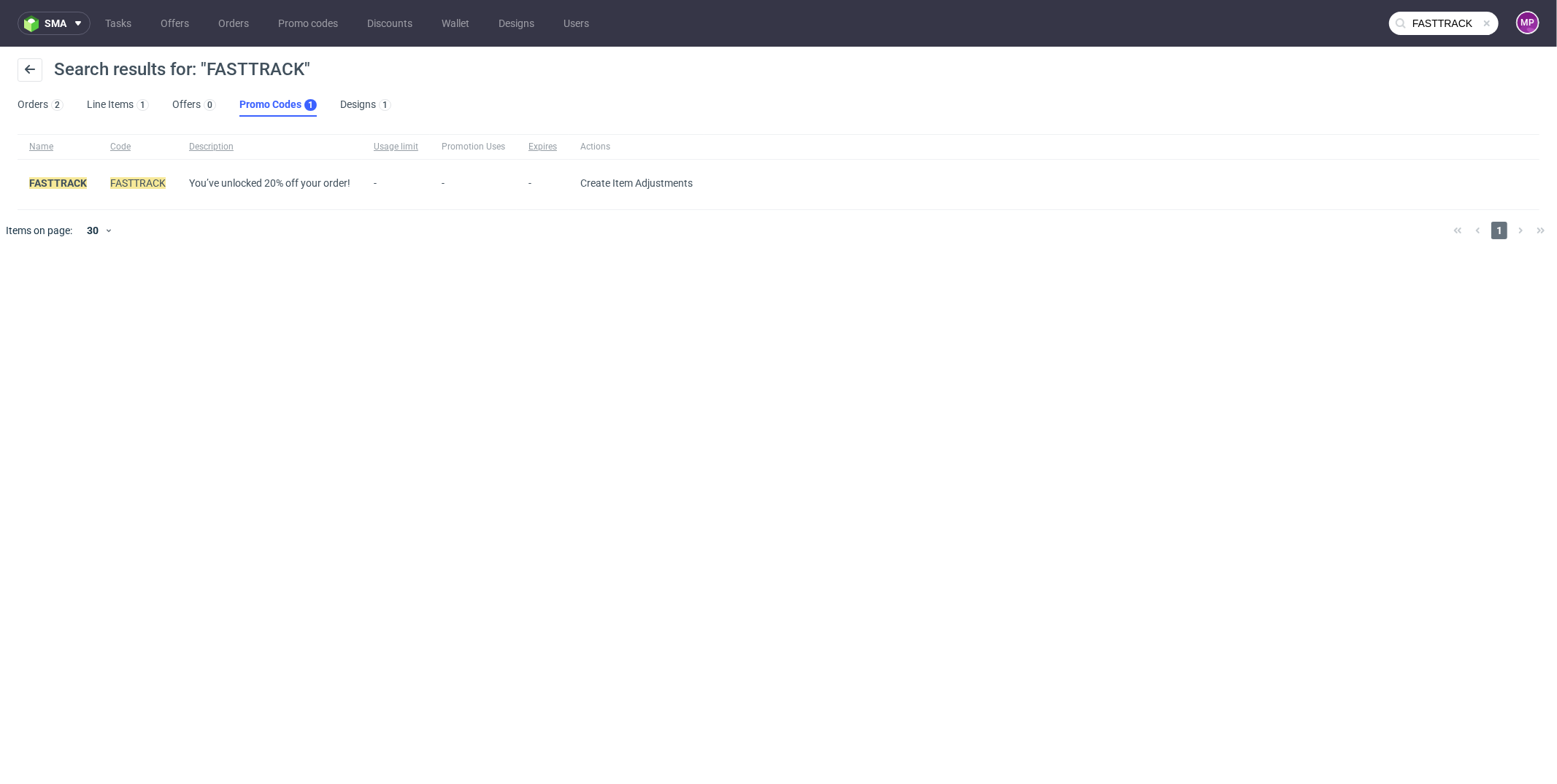
click at [412, 277] on div "sma Tasks Offers Orders Promo codes Discounts Wallet Designs Users FASTTRACK MP…" at bounding box center [778, 392] width 1557 height 784
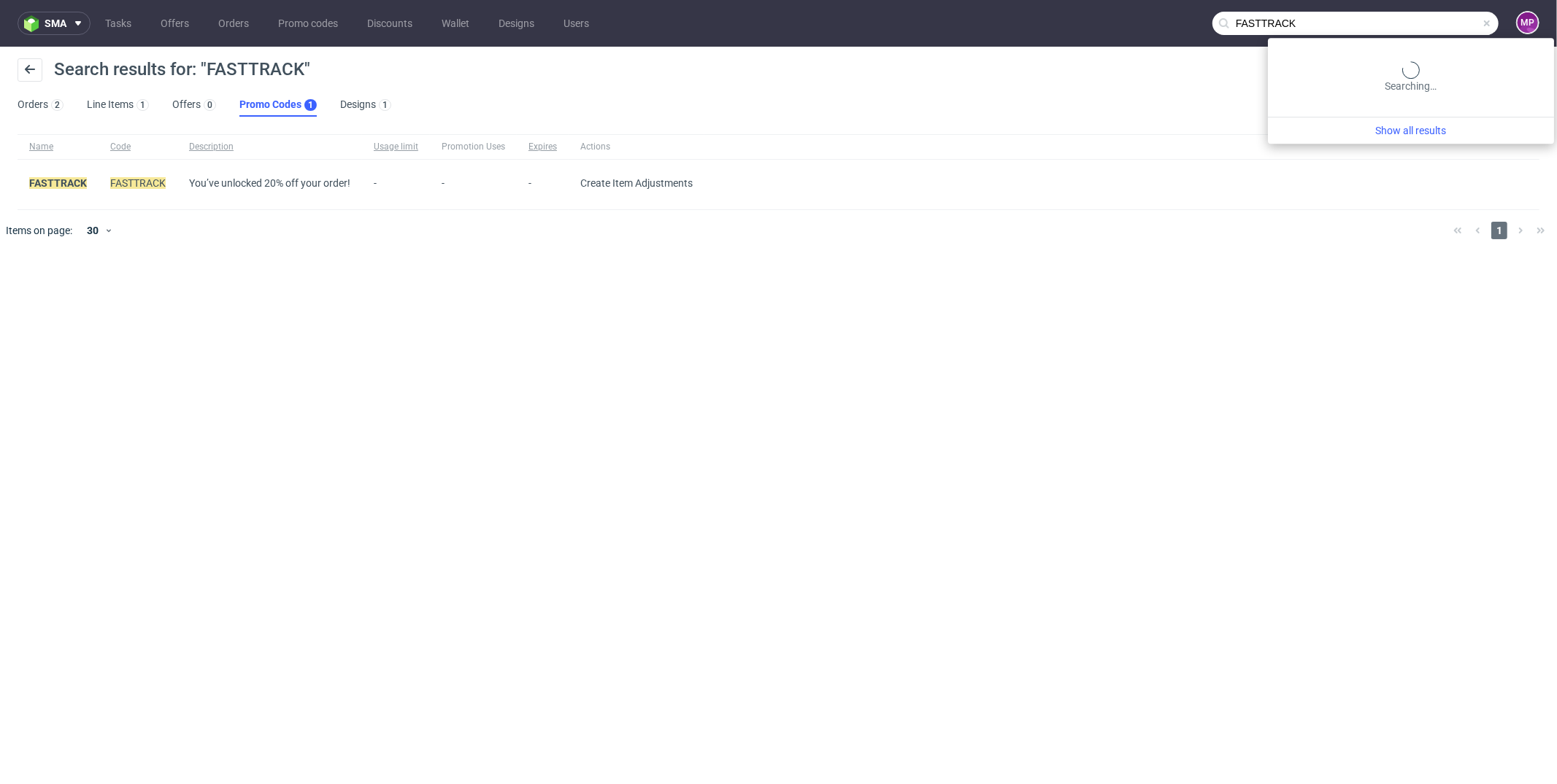
click at [1439, 24] on input "FASTTRACK" at bounding box center [1355, 23] width 286 height 24
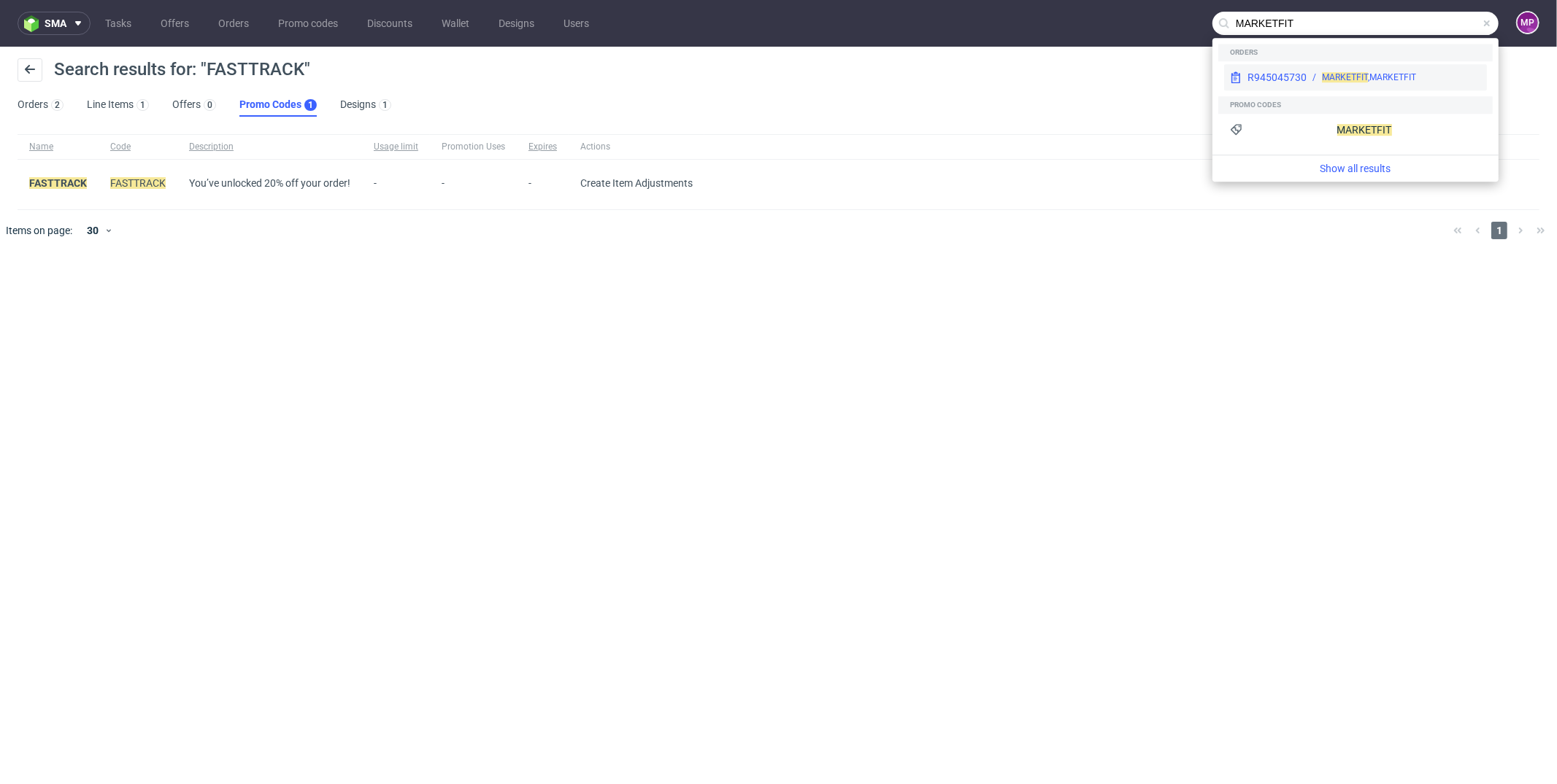
type input "MARKETFIT"
click at [1279, 83] on div "R945045730" at bounding box center [1277, 78] width 59 height 15
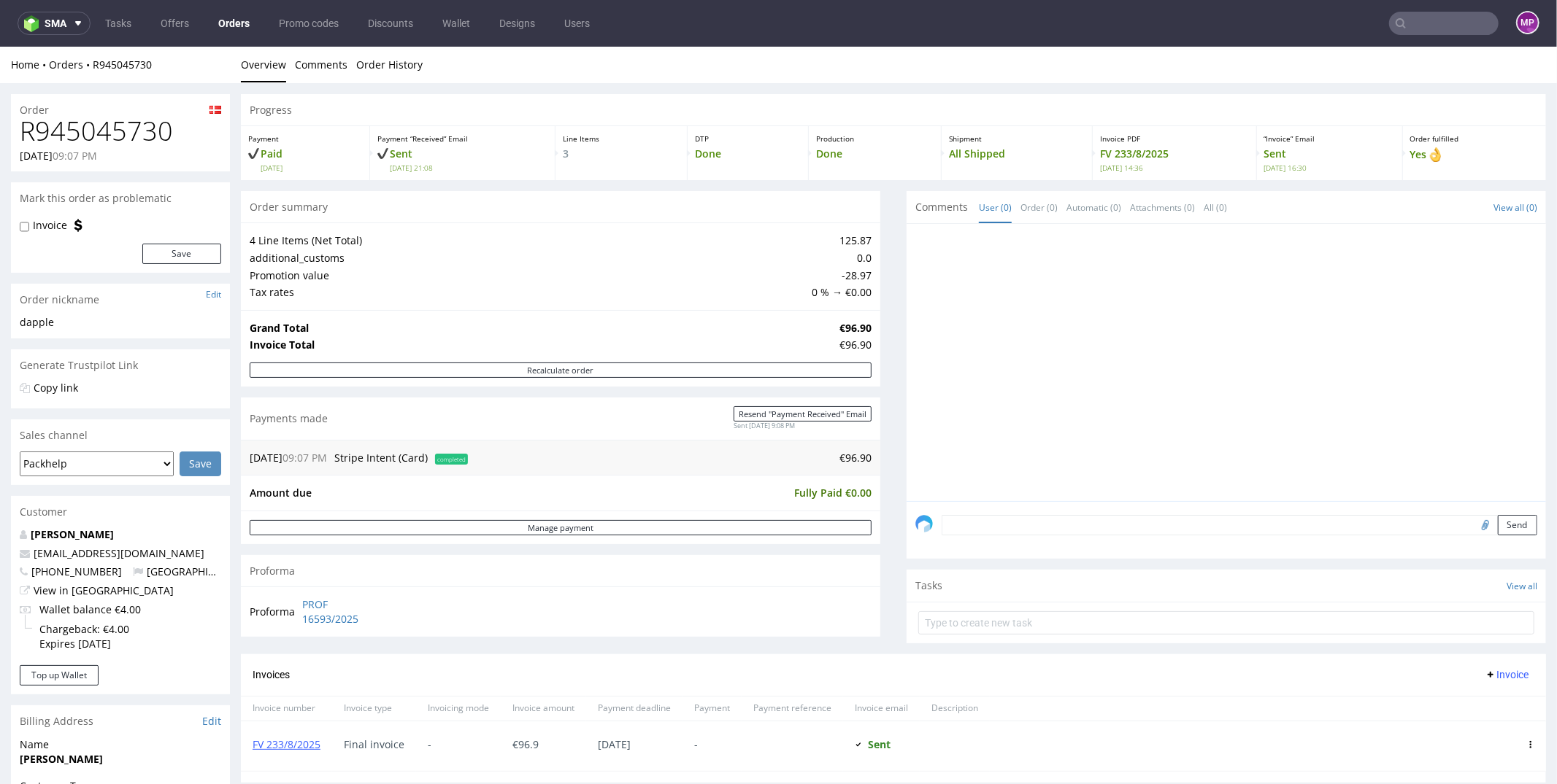
scroll to position [455, 0]
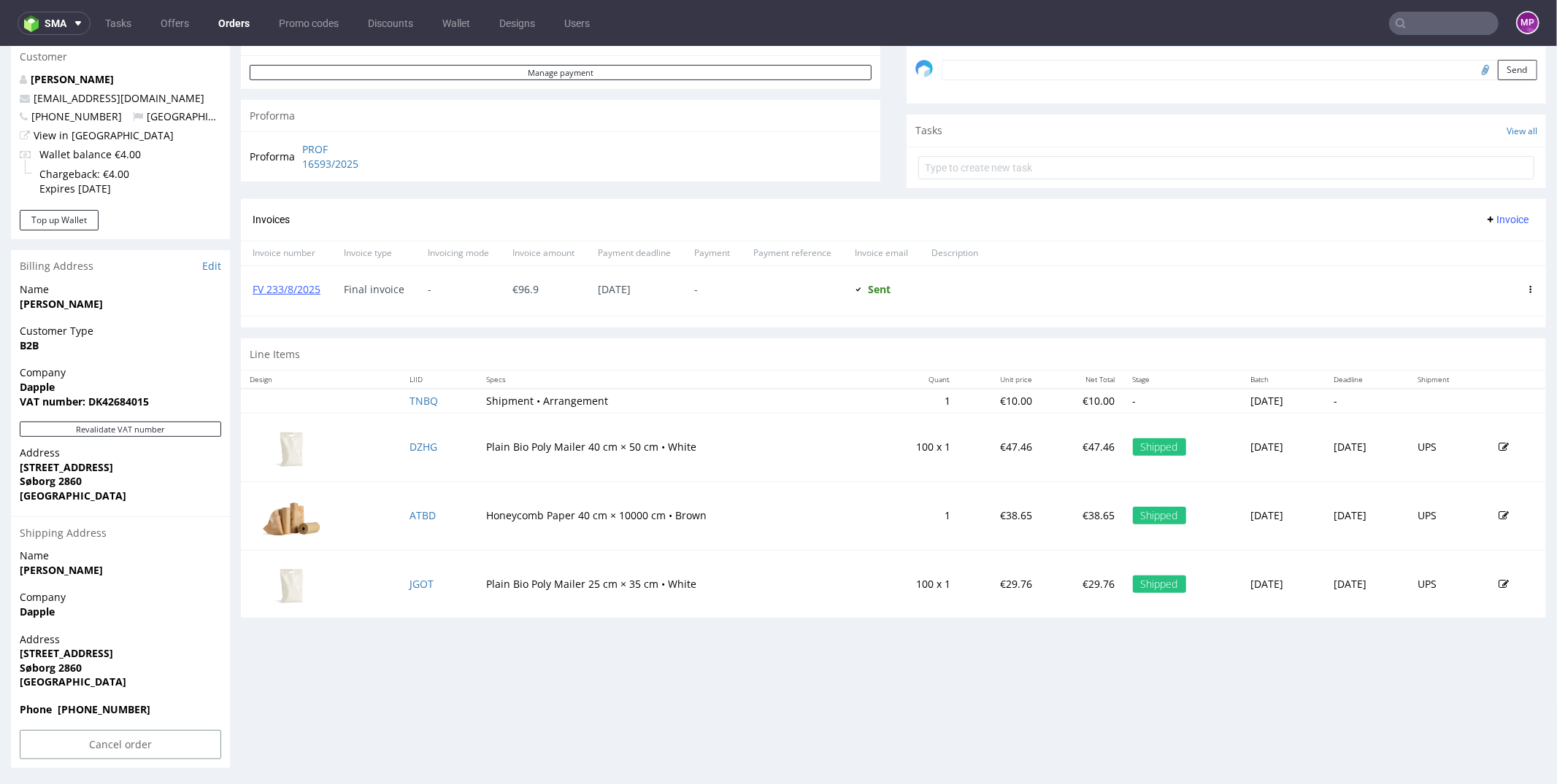
click at [39, 612] on strong "Dapple" at bounding box center [37, 611] width 35 height 14
copy strong "Dapple"
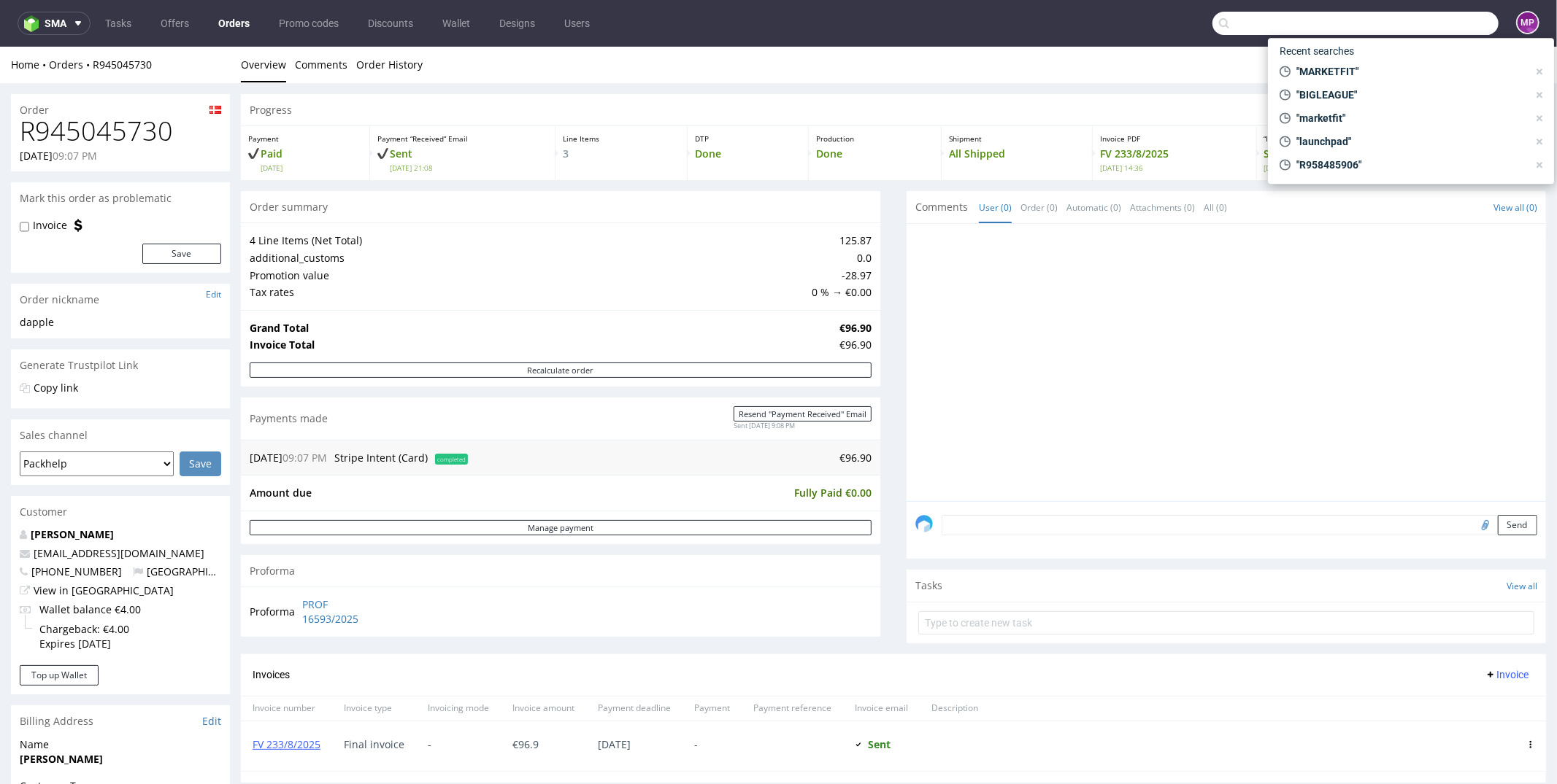
click at [1419, 26] on input "text" at bounding box center [1355, 23] width 286 height 24
click at [1382, 70] on span ""MARKETFIT"" at bounding box center [1408, 71] width 237 height 15
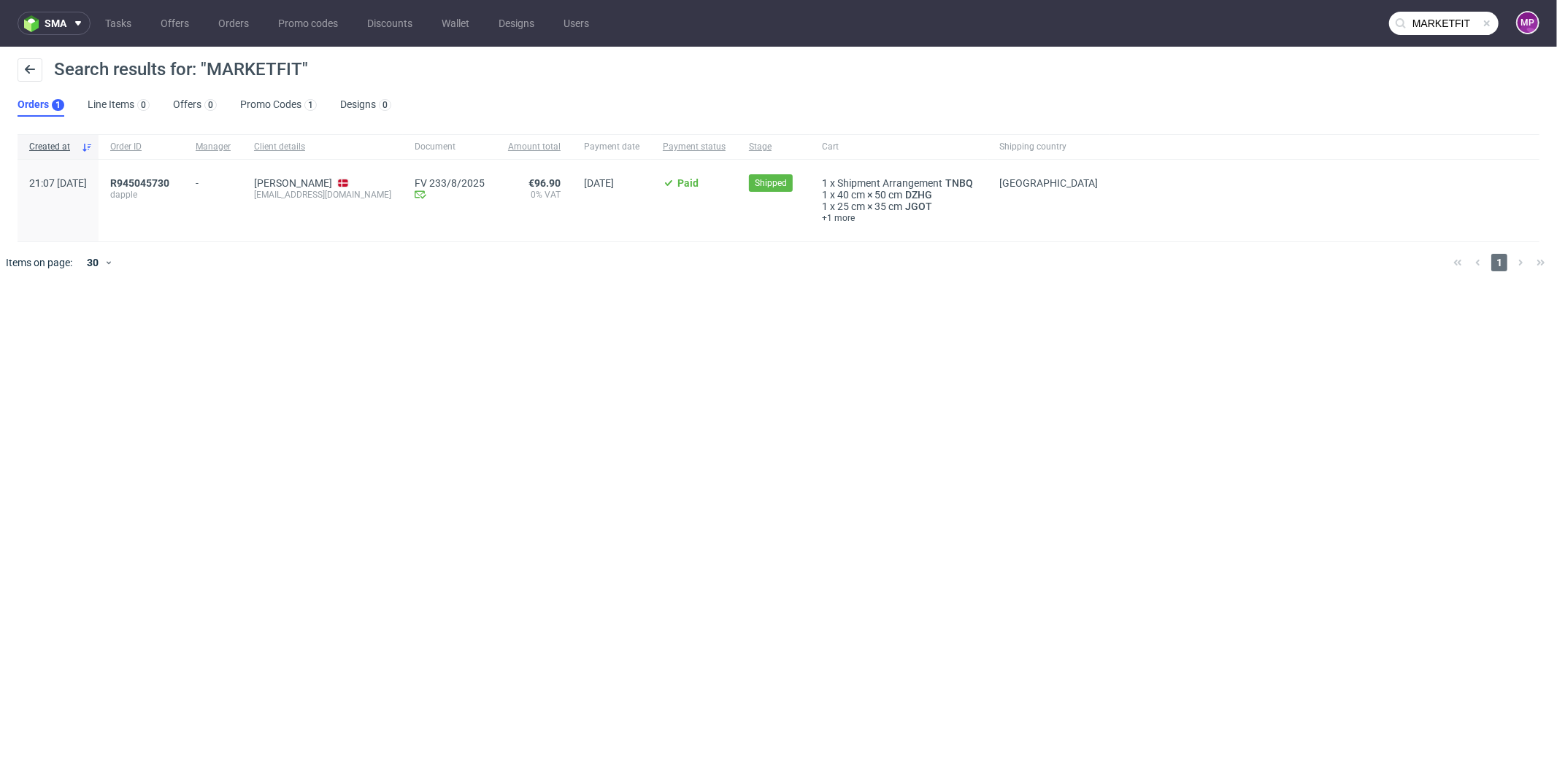
click at [1439, 27] on input "MARKETFIT" at bounding box center [1443, 23] width 109 height 24
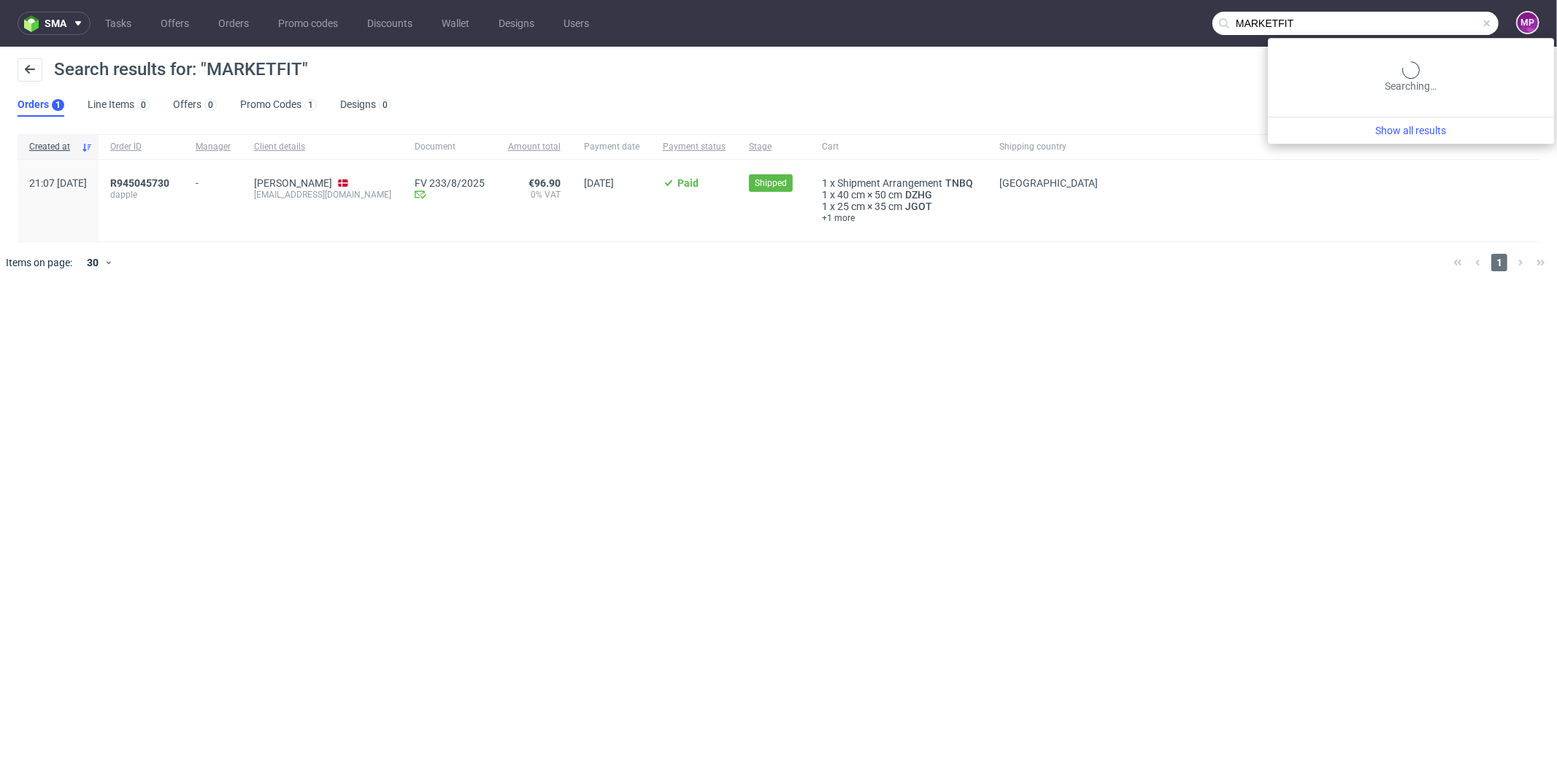
click at [1439, 27] on input "MARKETFIT" at bounding box center [1355, 23] width 286 height 24
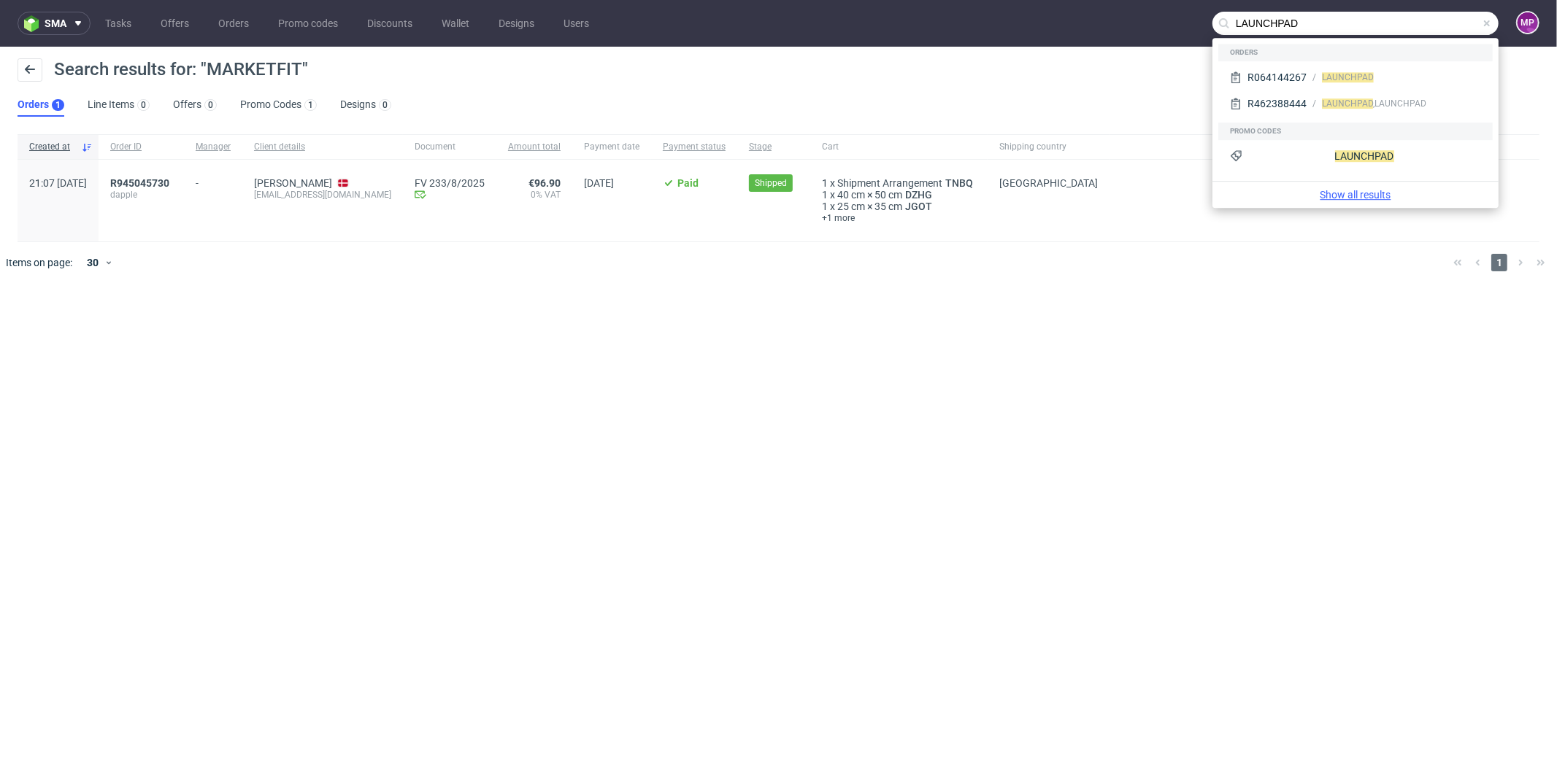
type input "LAUNCHPAD"
click at [1343, 189] on link "Show all results" at bounding box center [1354, 195] width 274 height 15
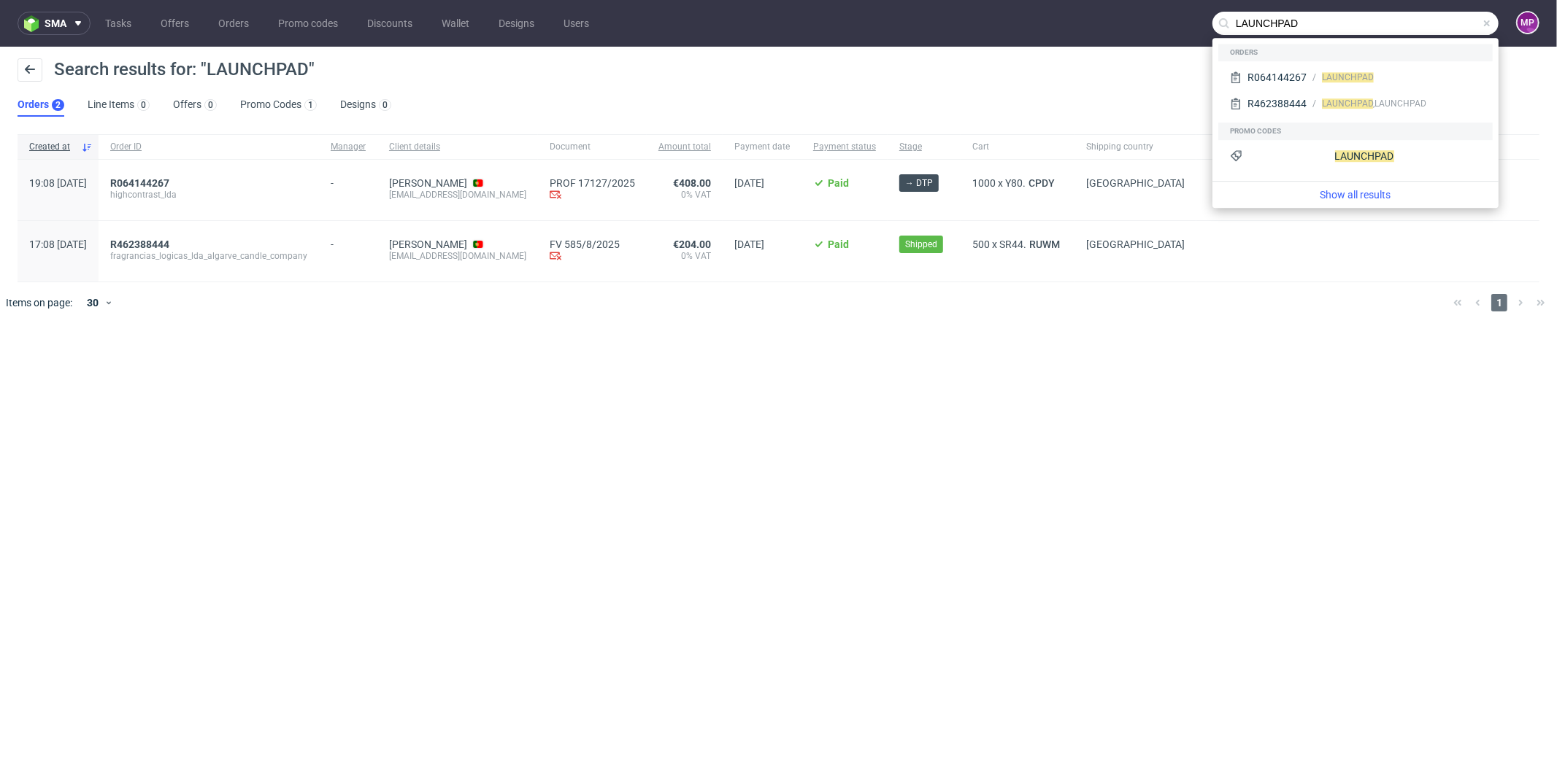
click at [511, 369] on div "sma Tasks Offers Orders Promo codes Discounts Wallet Designs Users LAUNCHPAD MP…" at bounding box center [778, 392] width 1557 height 784
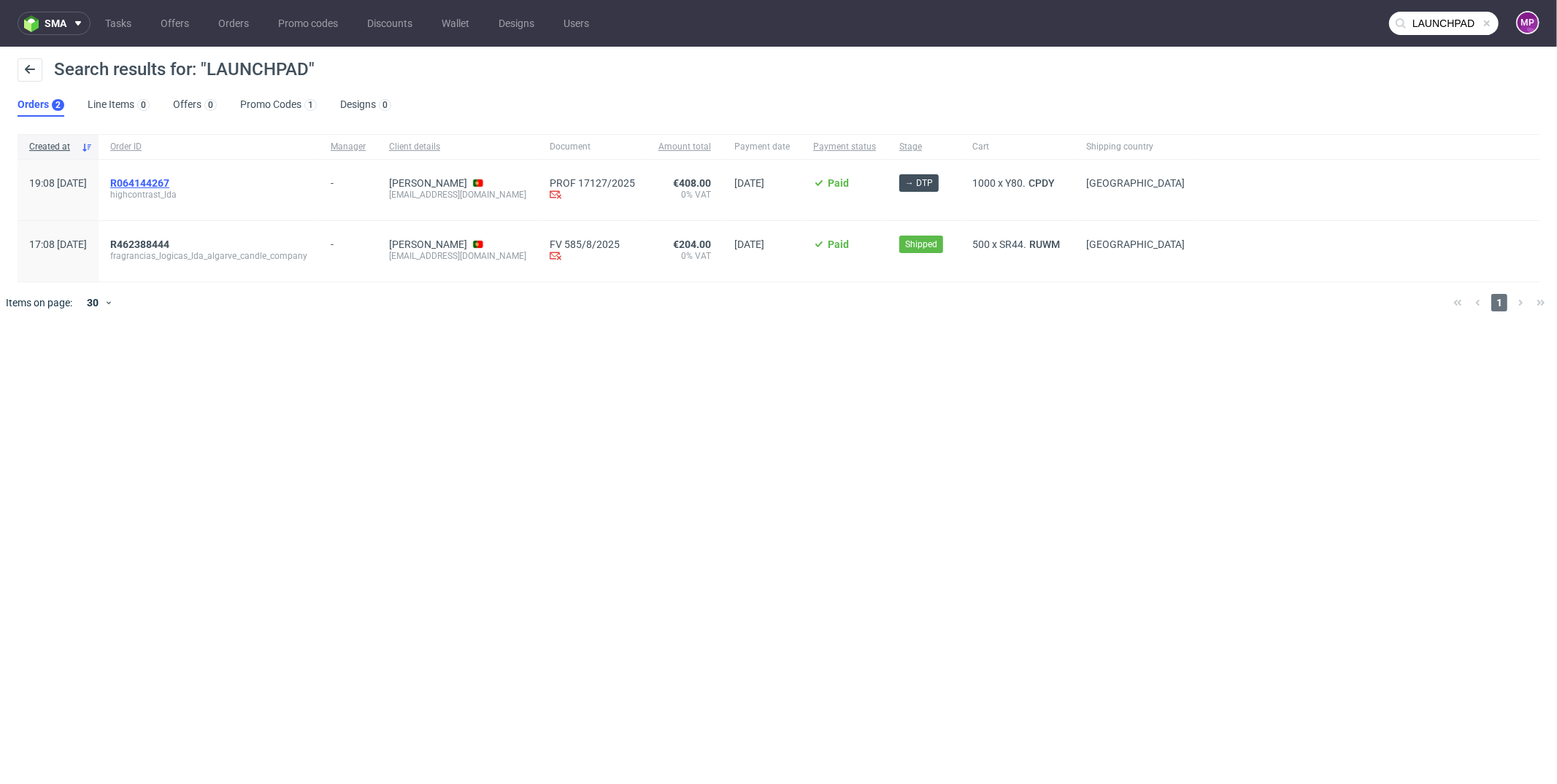
click at [169, 181] on span "R064144267" at bounding box center [139, 182] width 59 height 11
click at [169, 240] on span "R462388444" at bounding box center [139, 244] width 59 height 11
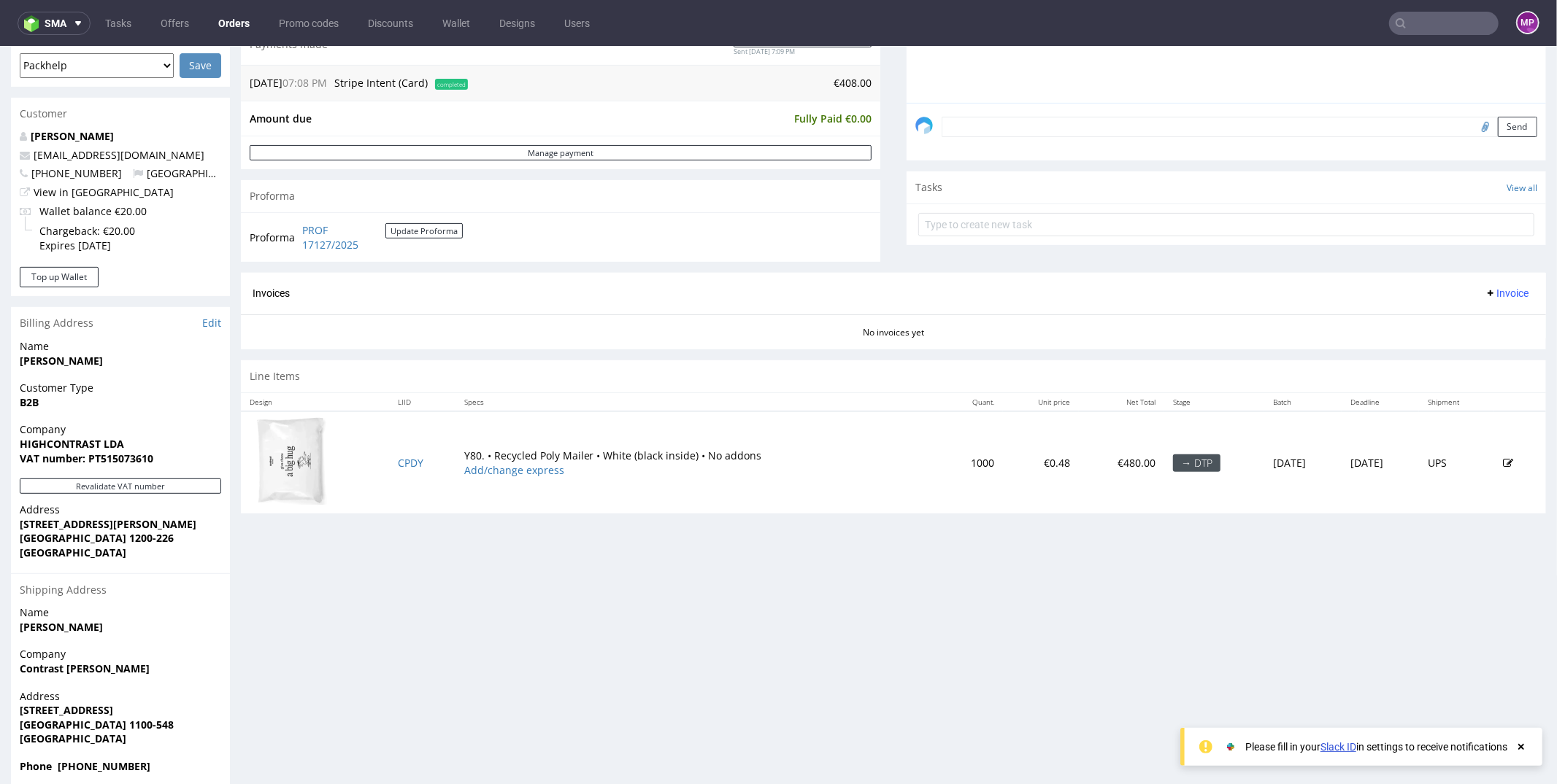
scroll to position [418, 0]
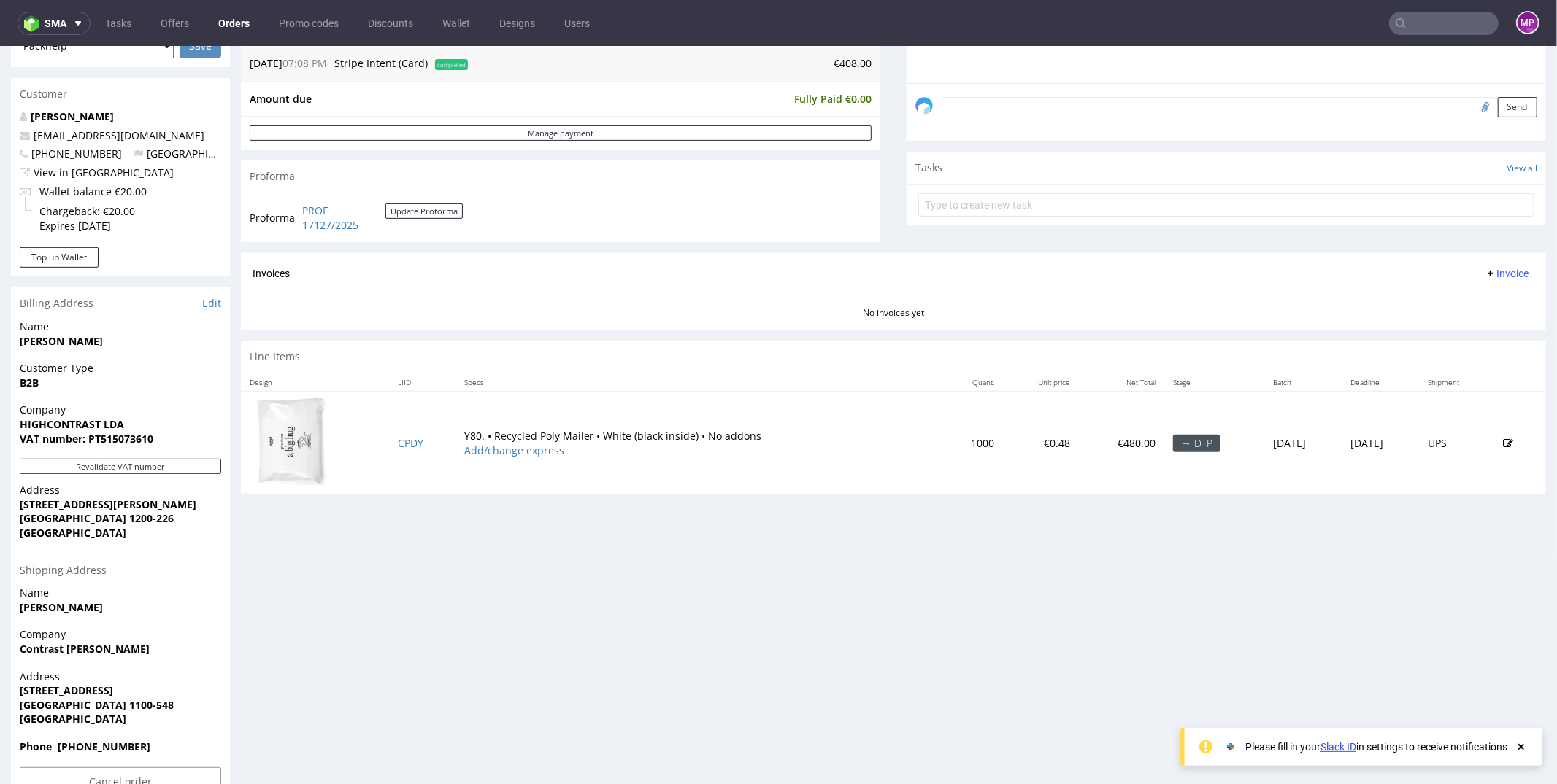
click at [62, 647] on strong "Contrast [PERSON_NAME]" at bounding box center [84, 648] width 130 height 14
copy strong "Contrast [PERSON_NAME]"
click at [117, 635] on span "Company" at bounding box center [120, 634] width 202 height 15
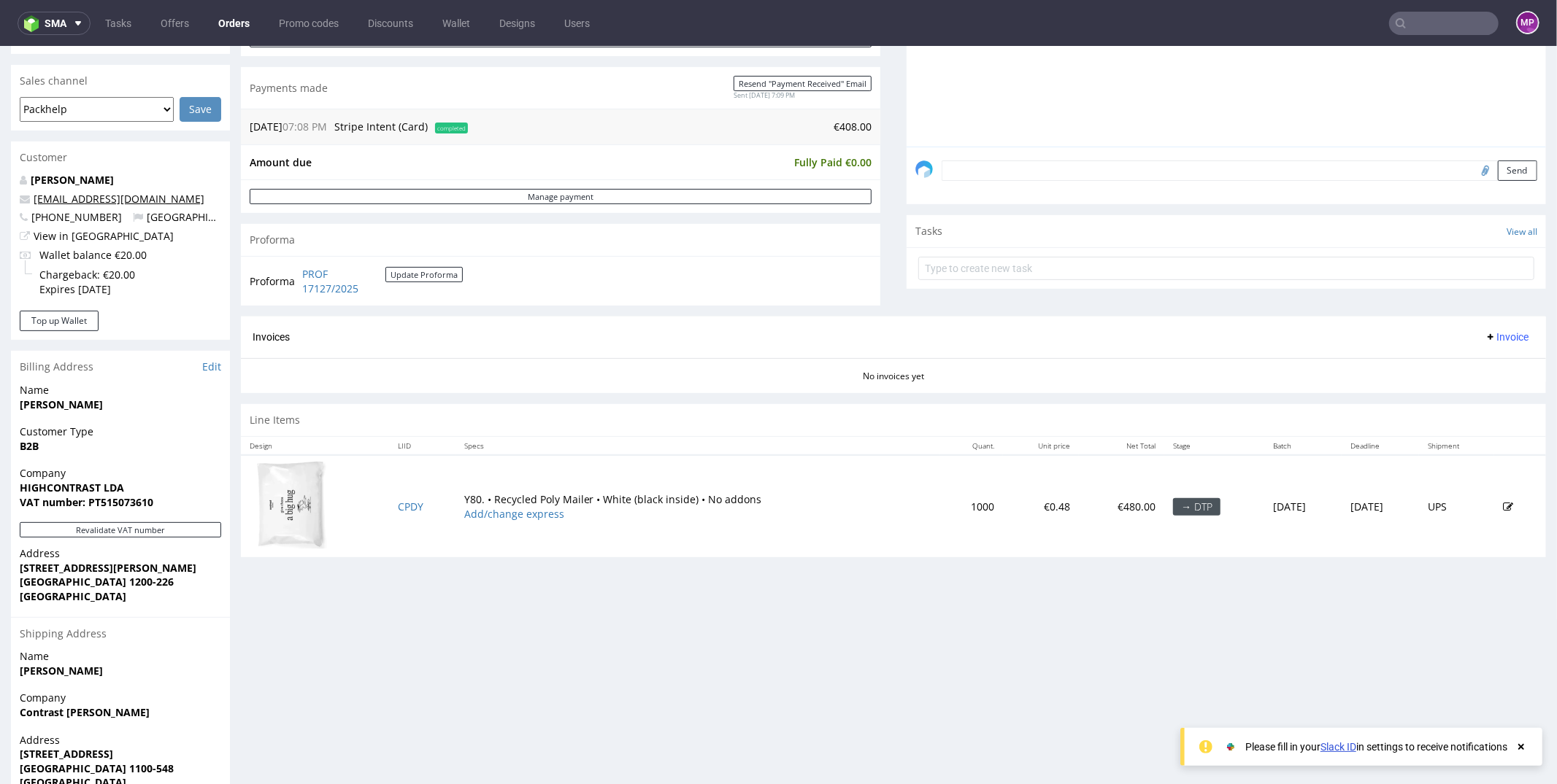
scroll to position [359, 0]
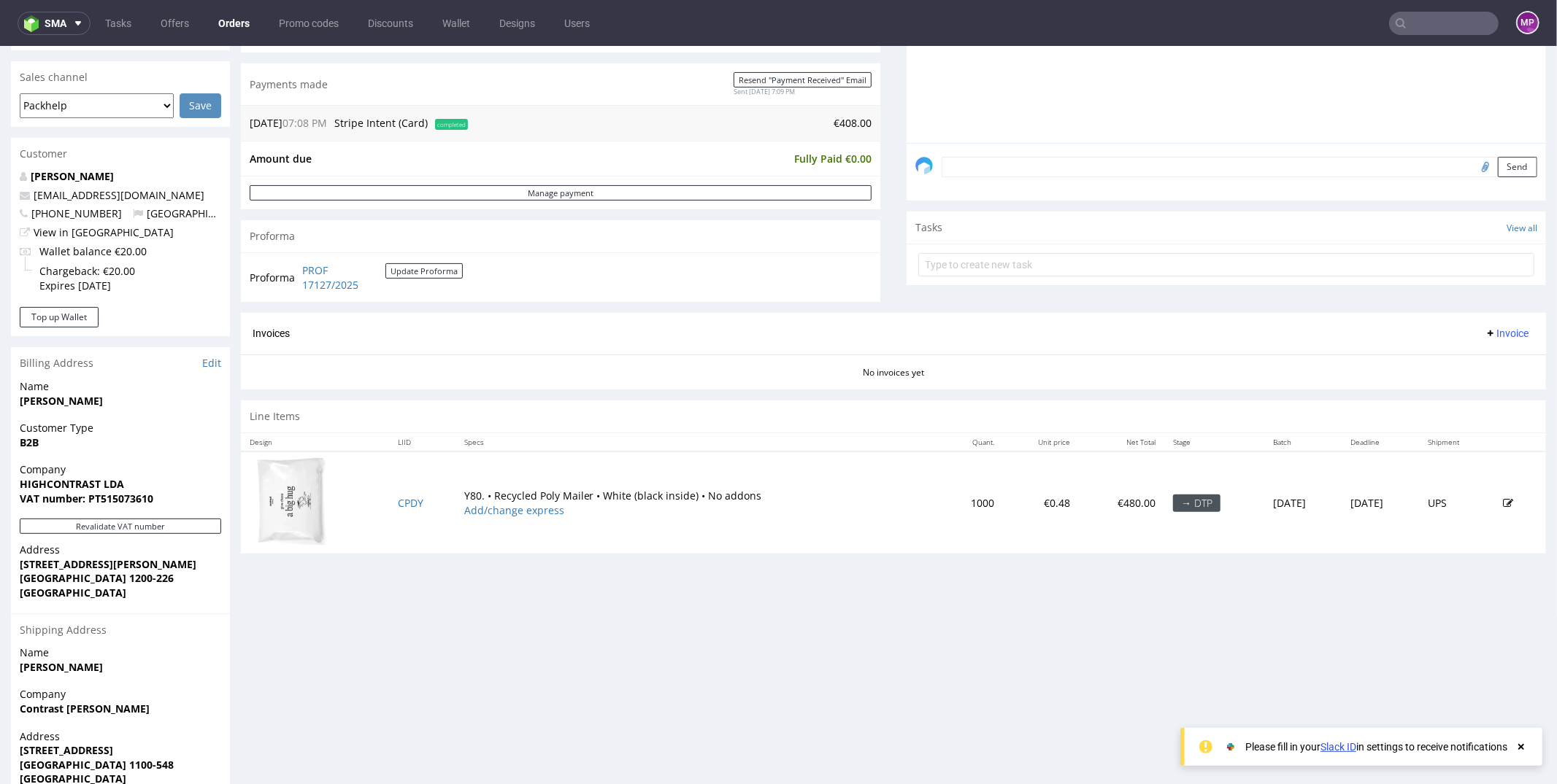
click at [80, 484] on strong "HIGHCONTRAST LDA" at bounding box center [71, 484] width 104 height 14
copy strong "HIGHCONTRAST LDA"
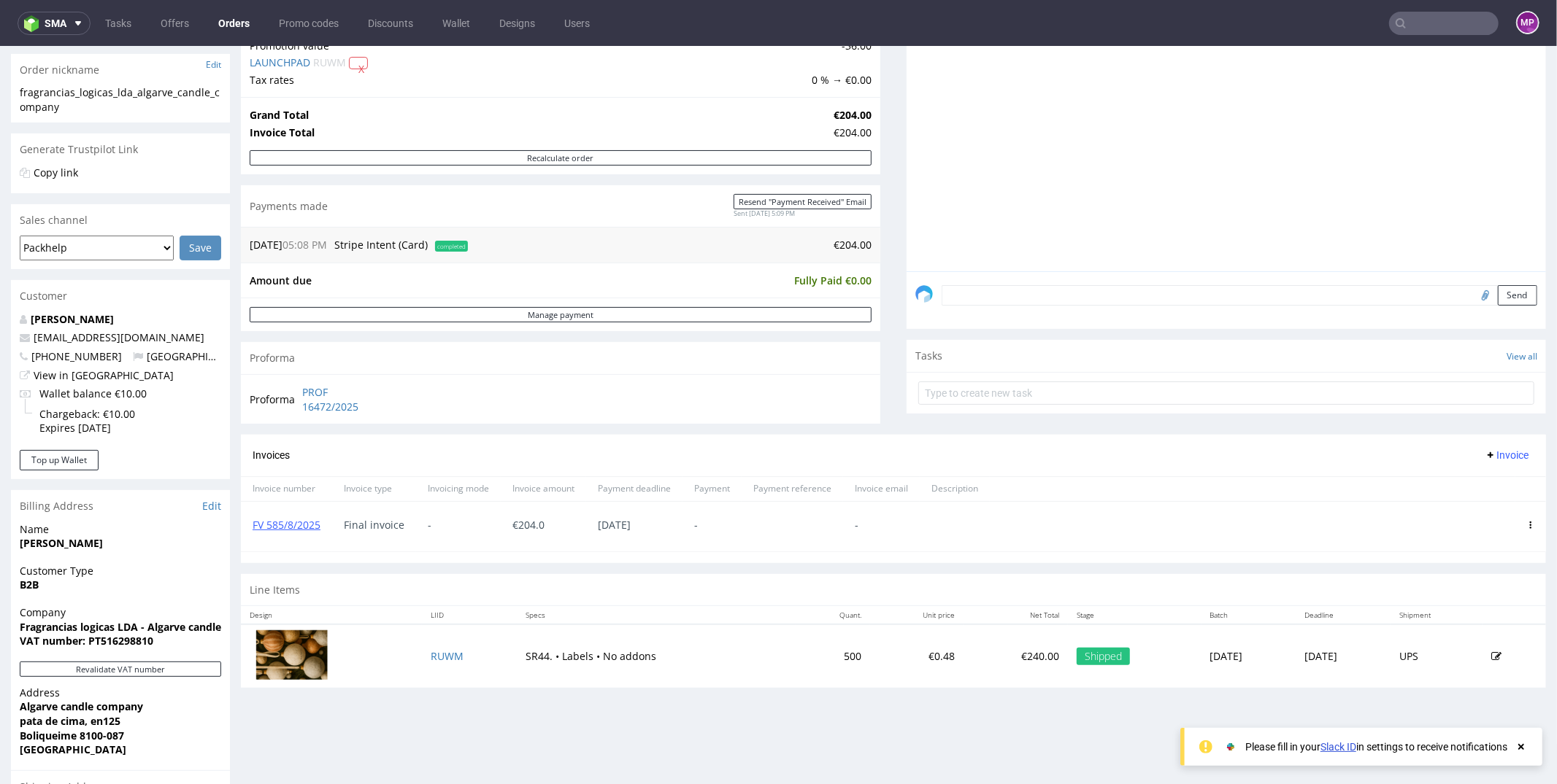
scroll to position [499, 0]
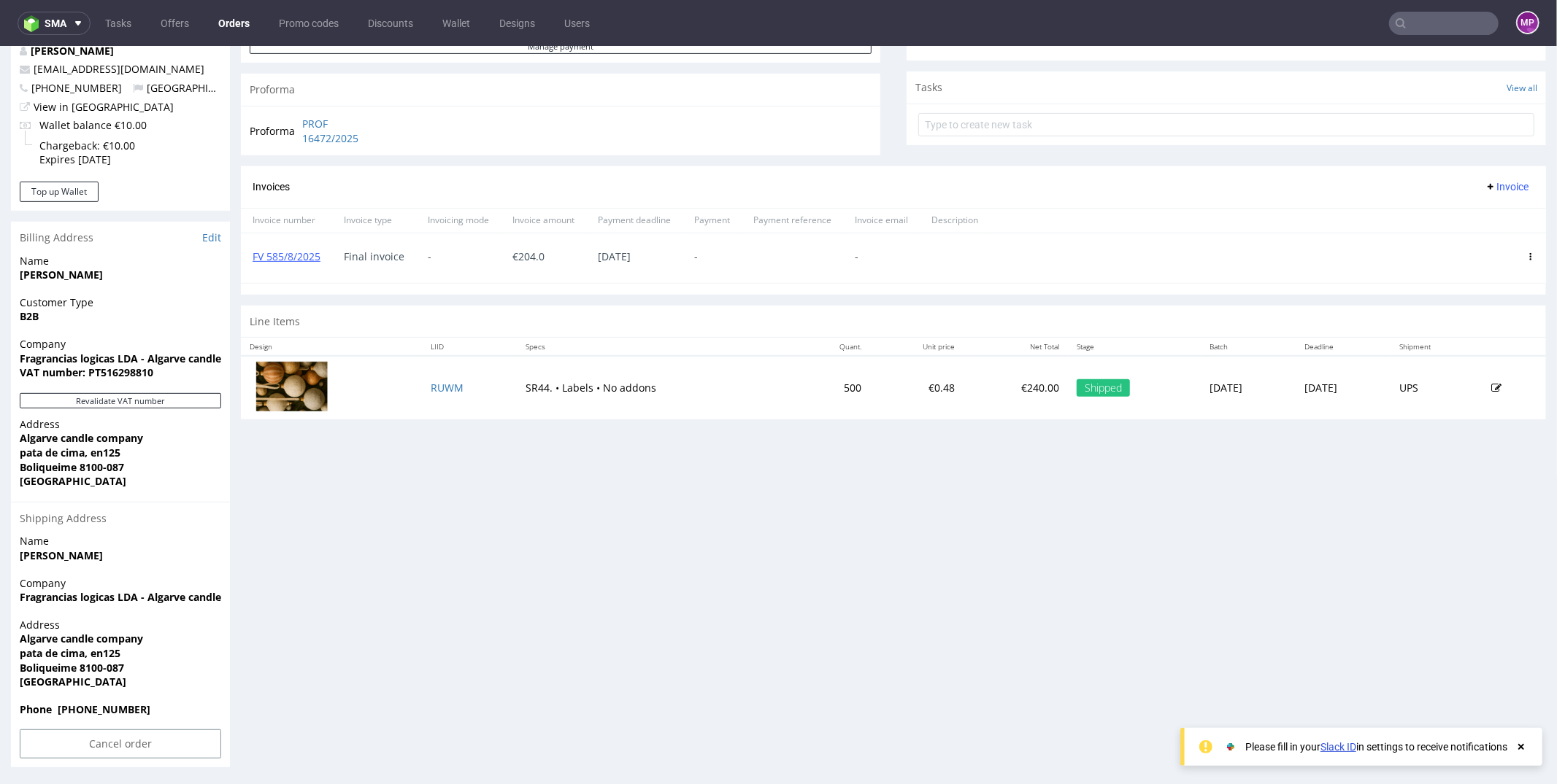
click at [77, 552] on strong "[PERSON_NAME]" at bounding box center [61, 555] width 83 height 14
click at [126, 543] on span "Name" at bounding box center [120, 541] width 202 height 15
click at [133, 355] on strong "Fragrancias logicas LDA - Algarve candle company" at bounding box center [145, 358] width 251 height 14
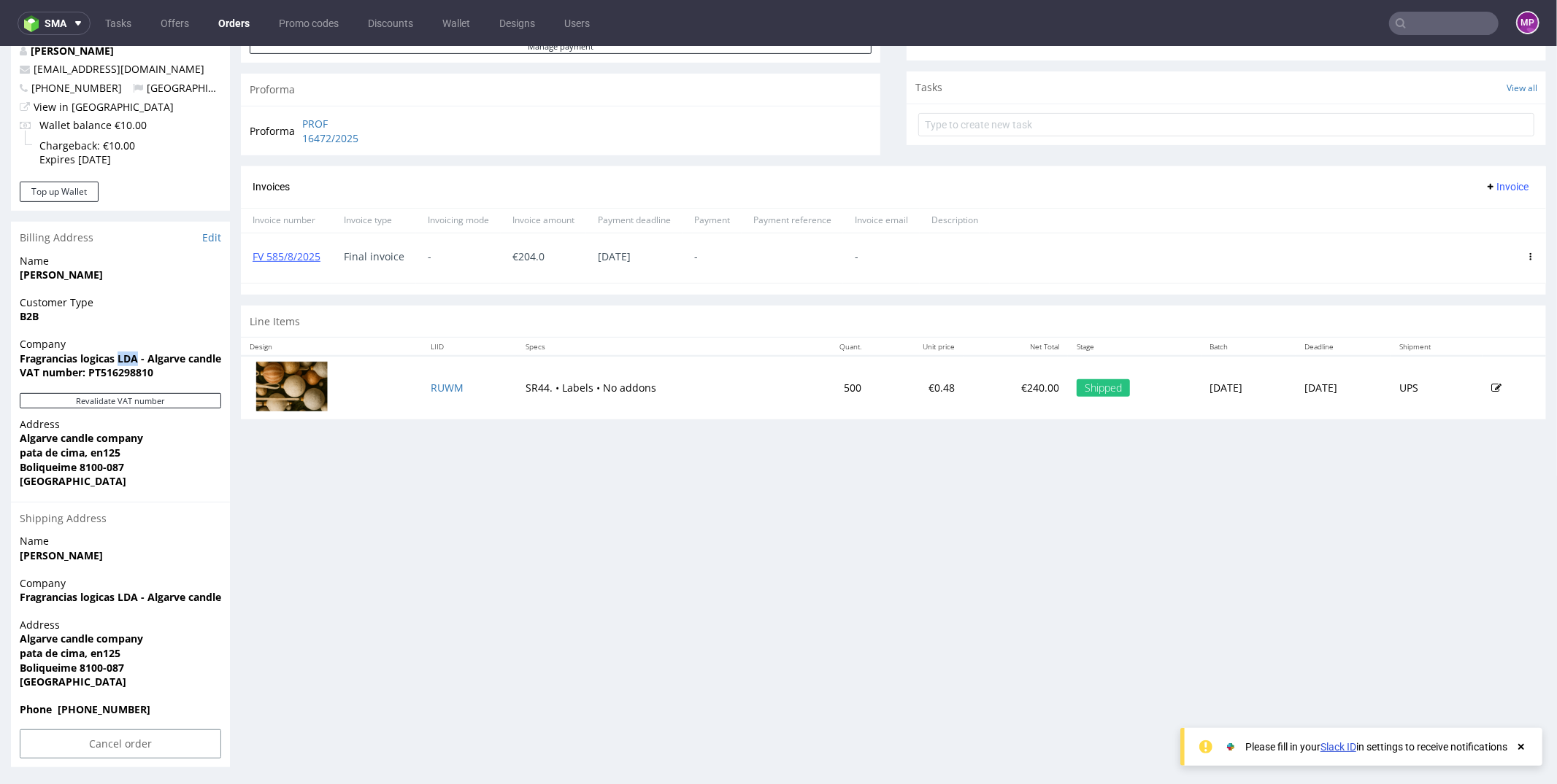
click at [133, 355] on strong "Fragrancias logicas LDA - Algarve candle company" at bounding box center [145, 358] width 251 height 14
copy strong "Fragrancias logicas LDA - Algarve candle company"
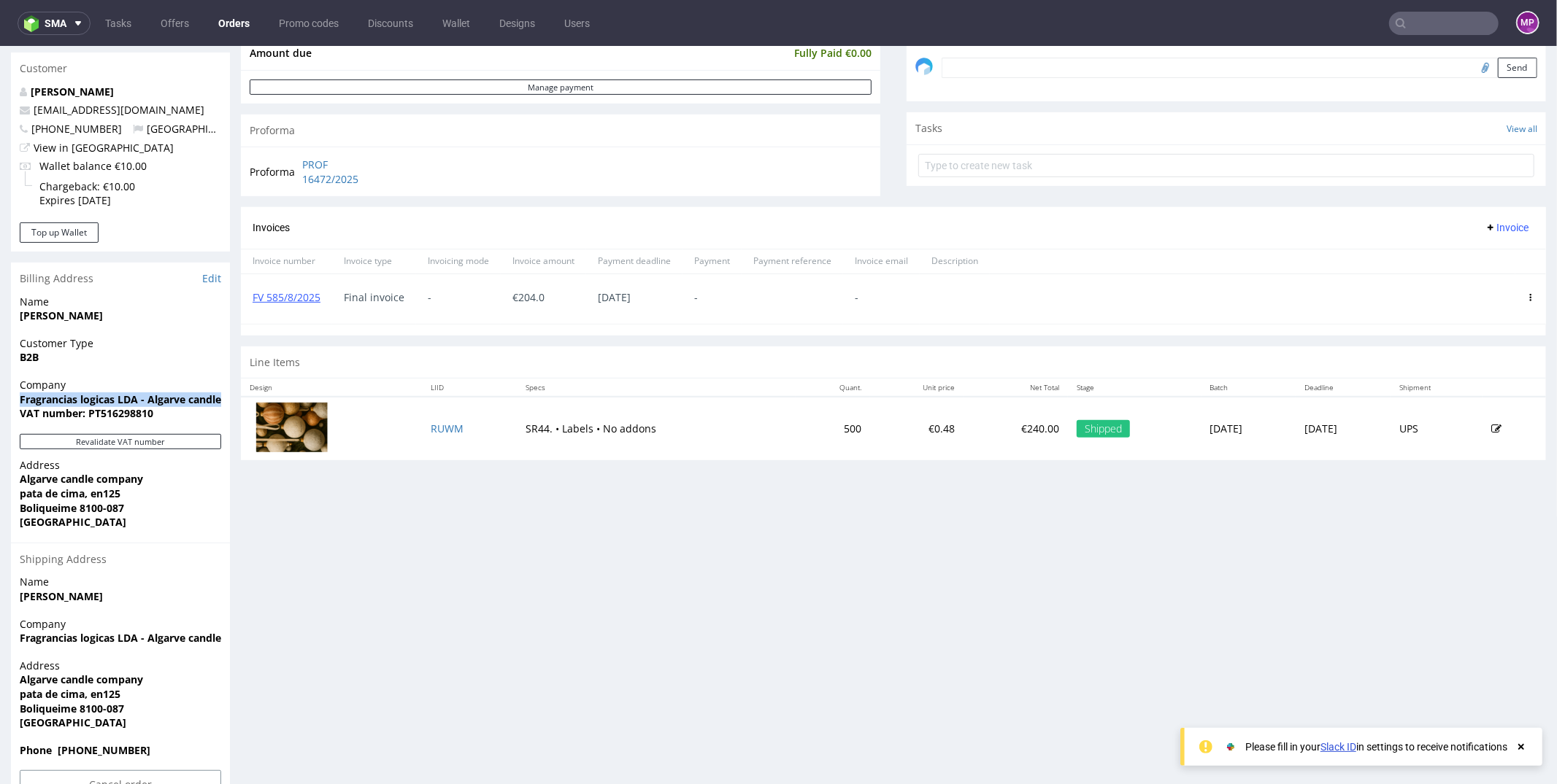
copy strong "Fragrancias logicas LDA - Algarve candle company"
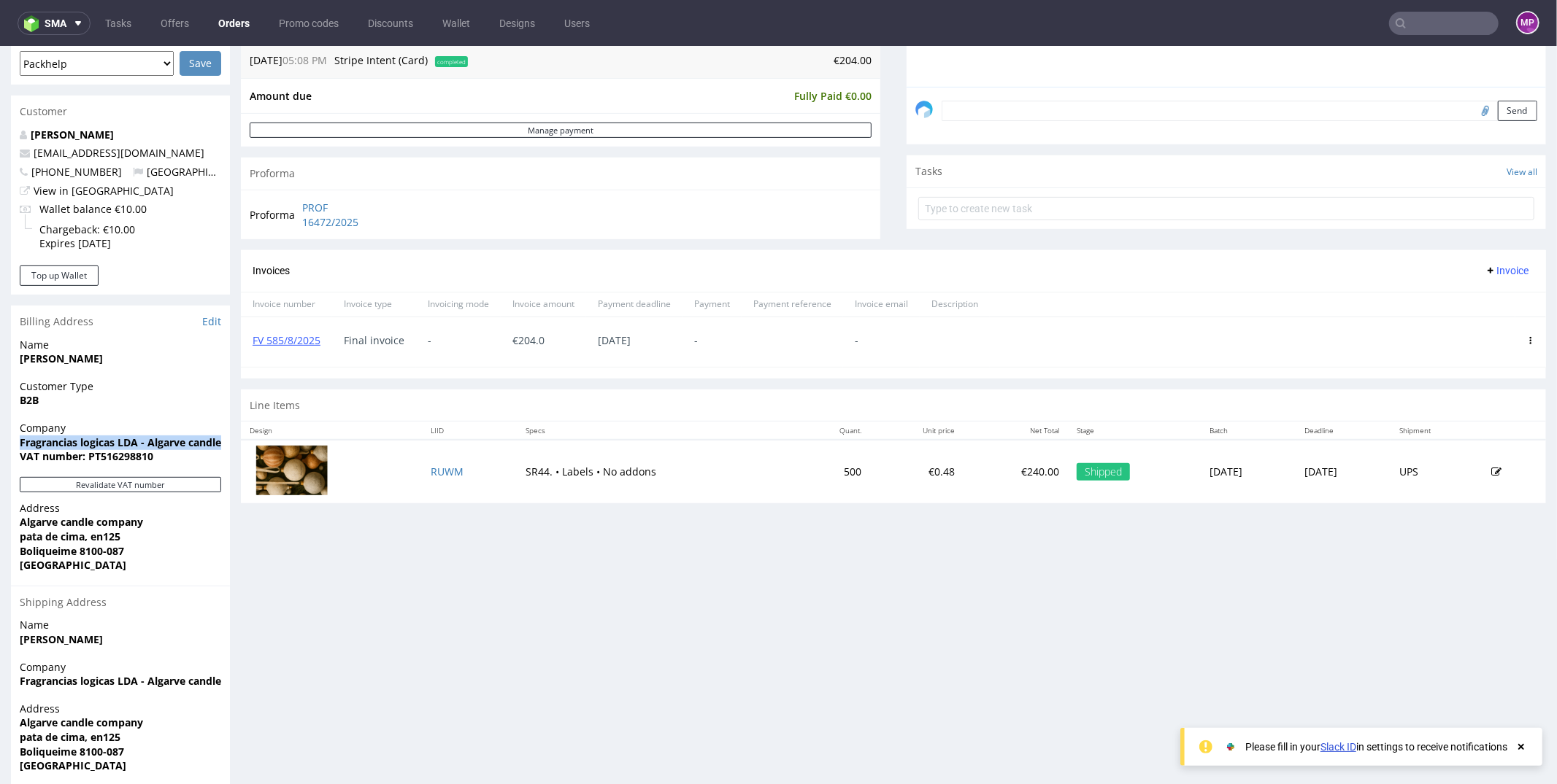
scroll to position [414, 0]
drag, startPoint x: 170, startPoint y: 152, endPoint x: 62, endPoint y: 151, distance: 108.0
click at [62, 151] on p "info@algarvecandlco.com" at bounding box center [120, 153] width 202 height 15
copy link "algarvecandlco.com"
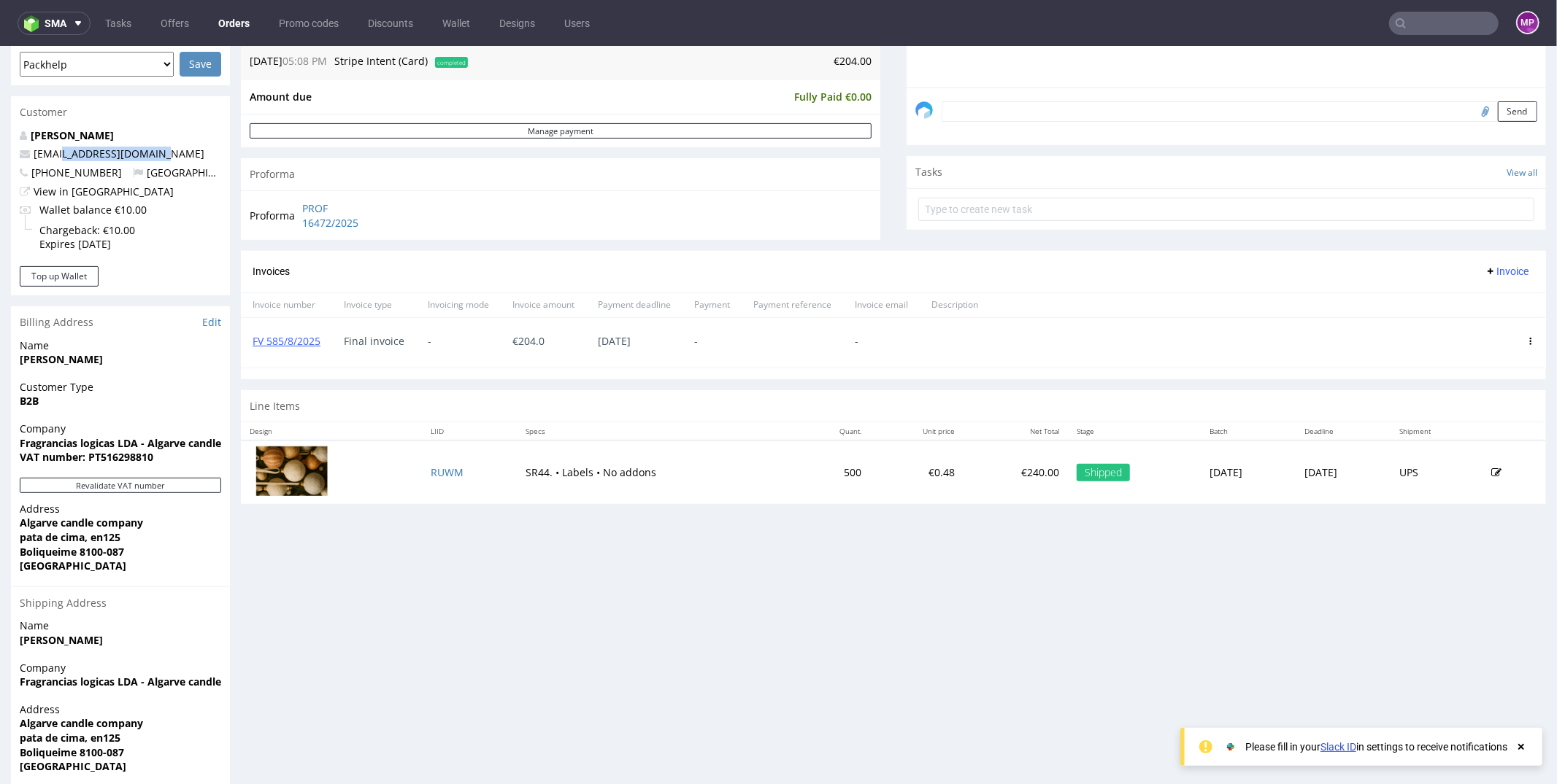
click at [176, 150] on p "info@algarvecandlco.com" at bounding box center [120, 153] width 202 height 15
drag, startPoint x: 190, startPoint y: 151, endPoint x: 61, endPoint y: 152, distance: 129.0
click at [61, 152] on p "info@algarvecandlco.com" at bounding box center [120, 153] width 202 height 15
copy link "algarvecandlco.com"
